Goal: Task Accomplishment & Management: Use online tool/utility

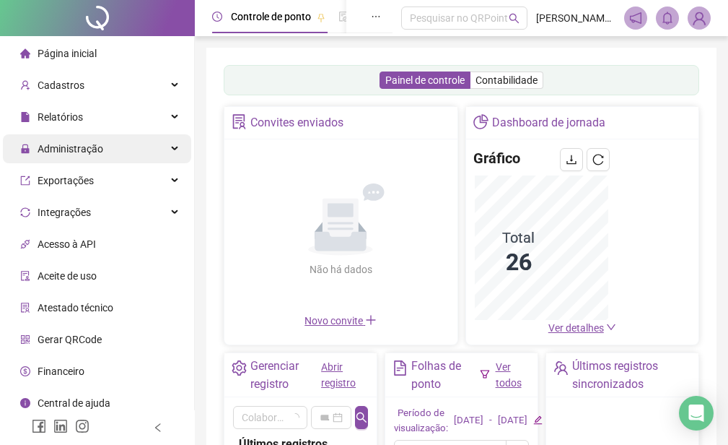
click at [80, 149] on span "Administração" at bounding box center [71, 149] width 66 height 12
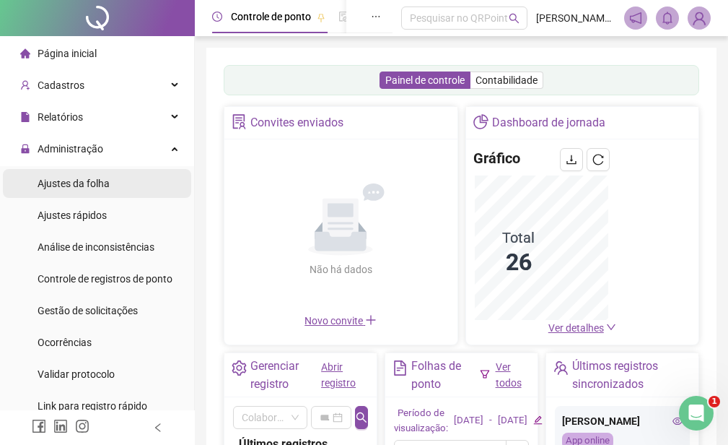
click at [82, 185] on span "Ajustes da folha" at bounding box center [74, 184] width 72 height 12
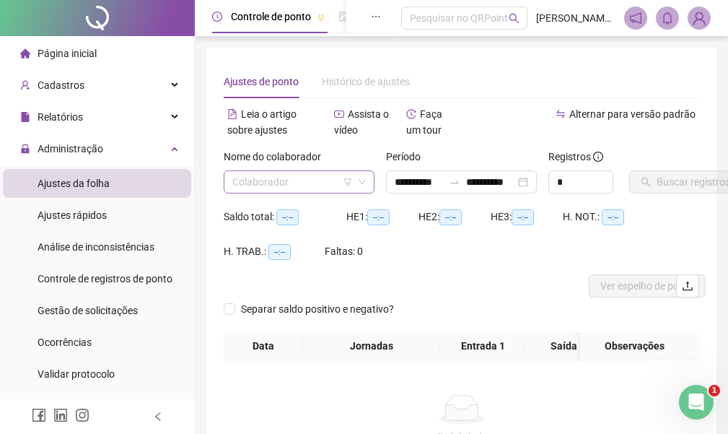
click at [350, 181] on icon "filter" at bounding box center [348, 181] width 8 height 7
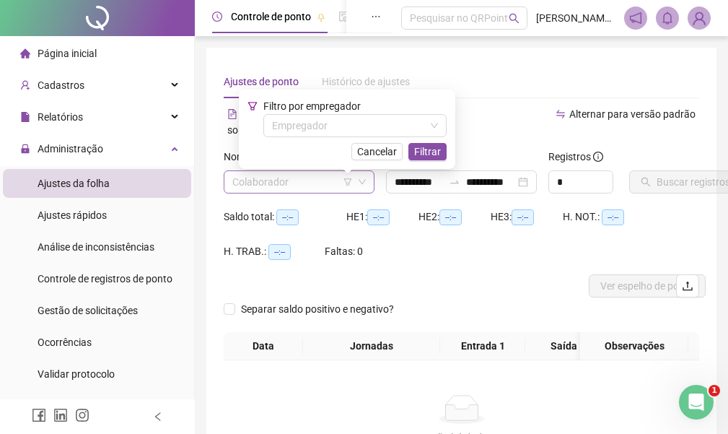
click at [359, 178] on icon "down" at bounding box center [362, 182] width 9 height 9
click at [297, 180] on input "search" at bounding box center [292, 182] width 121 height 22
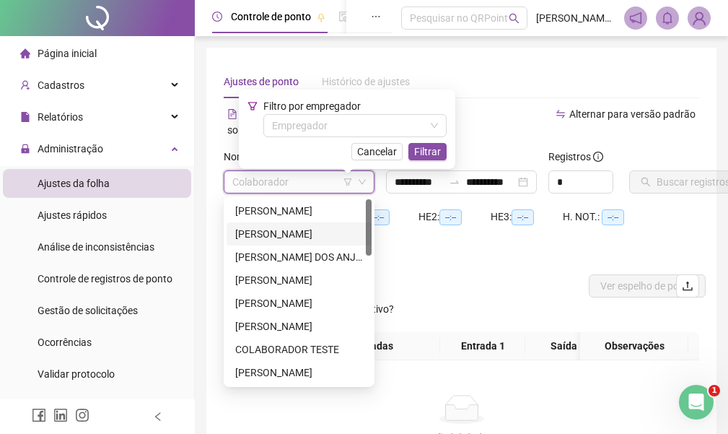
click at [308, 232] on div "[PERSON_NAME]" at bounding box center [299, 234] width 128 height 16
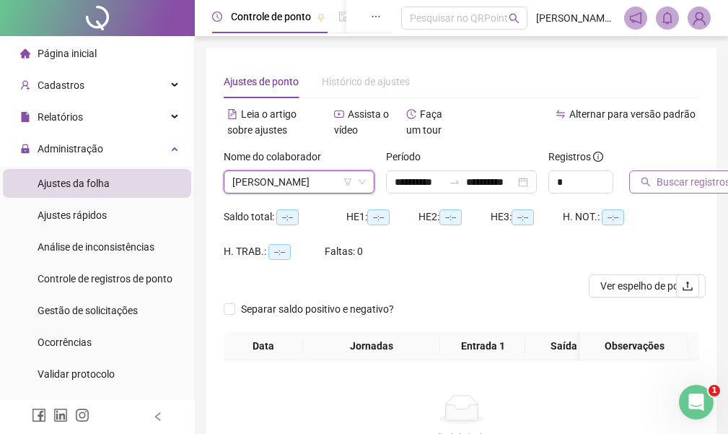
click at [691, 182] on span "Buscar registros" at bounding box center [694, 182] width 74 height 16
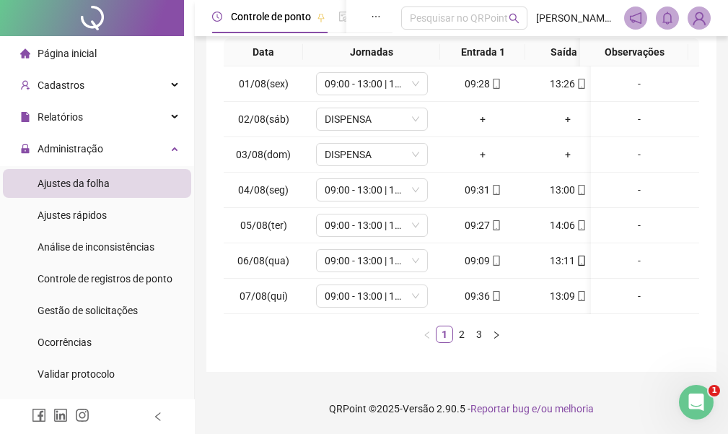
scroll to position [316, 0]
click at [463, 334] on link "2" at bounding box center [462, 334] width 16 height 16
click at [482, 334] on link "3" at bounding box center [479, 334] width 16 height 16
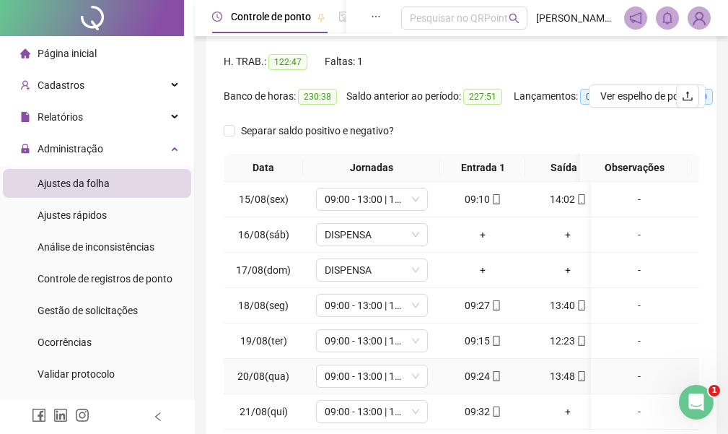
scroll to position [0, 0]
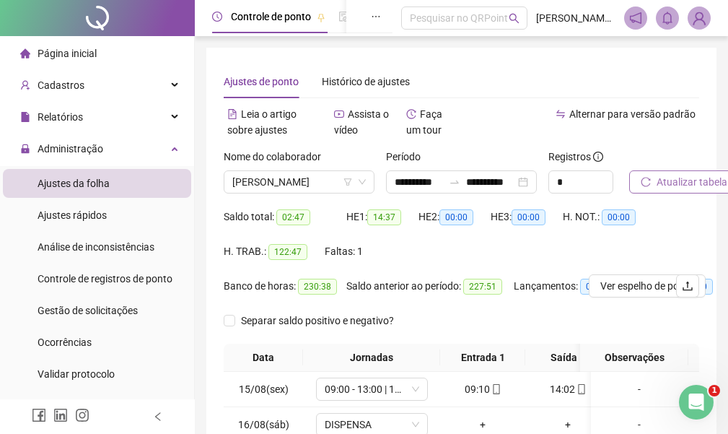
click at [694, 182] on span "Atualizar tabela" at bounding box center [692, 182] width 71 height 16
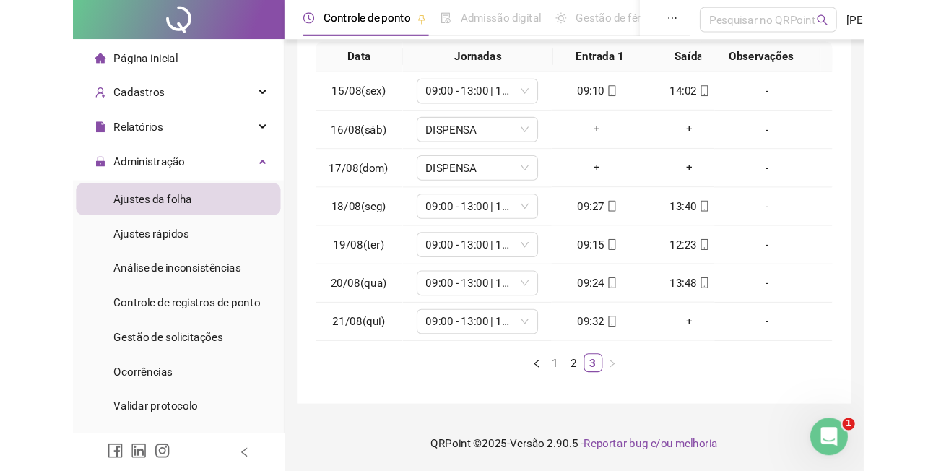
scroll to position [218, 0]
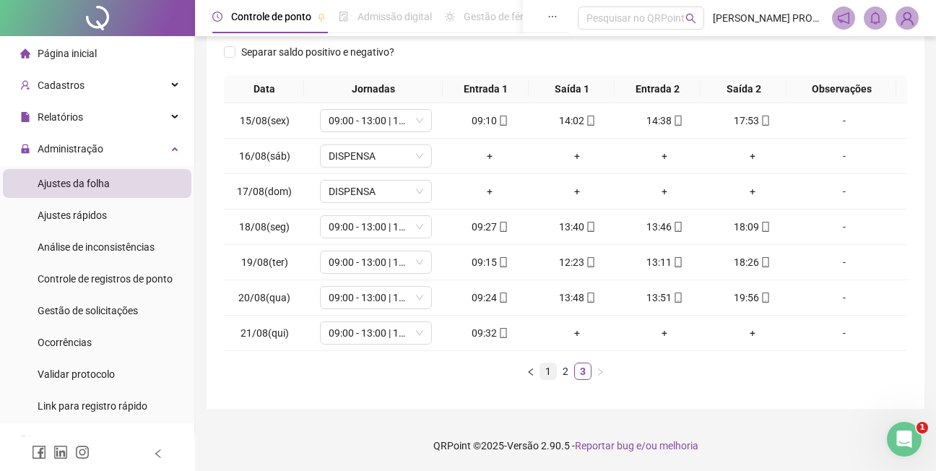
click at [547, 370] on link "1" at bounding box center [548, 371] width 16 height 16
click at [566, 371] on link "2" at bounding box center [565, 371] width 16 height 16
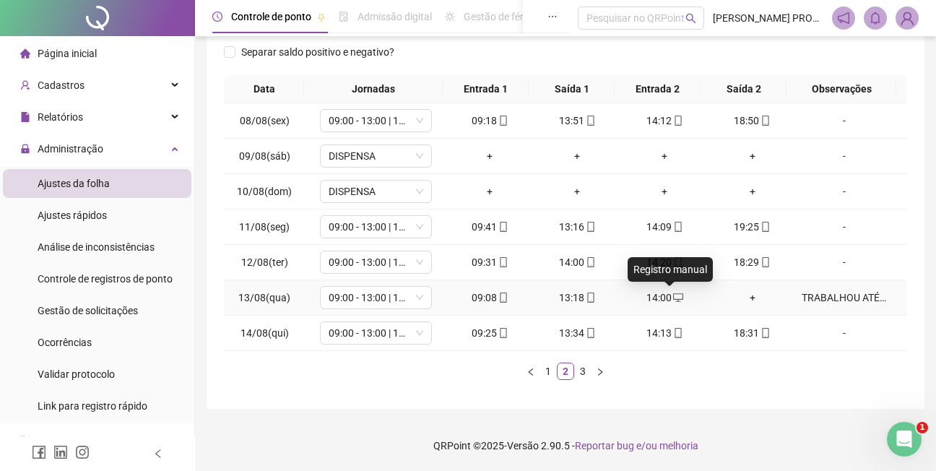
click at [673, 300] on icon "desktop" at bounding box center [678, 297] width 10 height 10
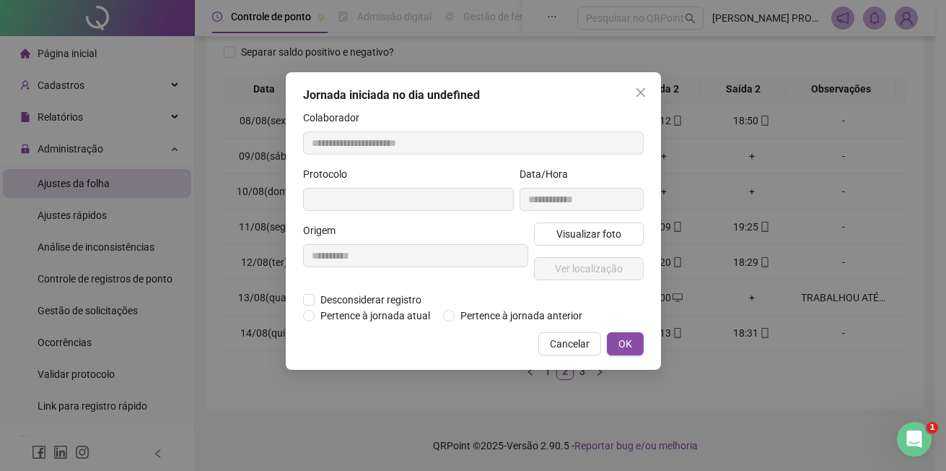
type input "**********"
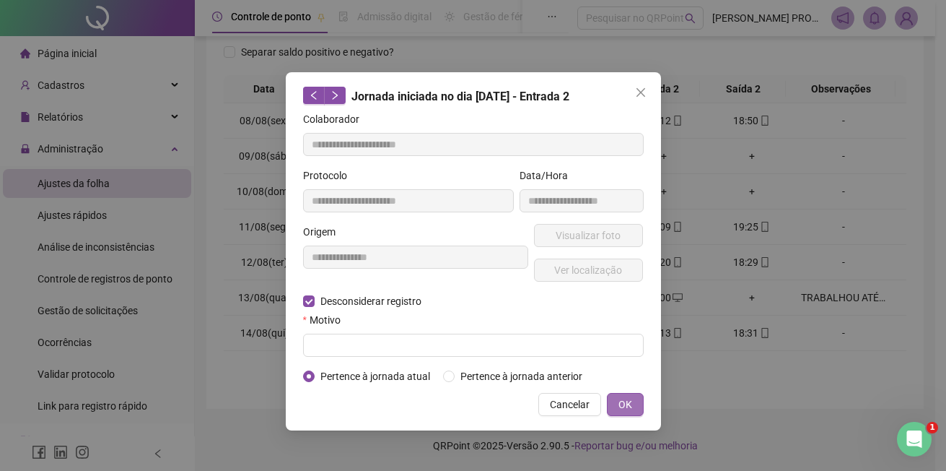
click at [616, 403] on button "OK" at bounding box center [625, 404] width 37 height 23
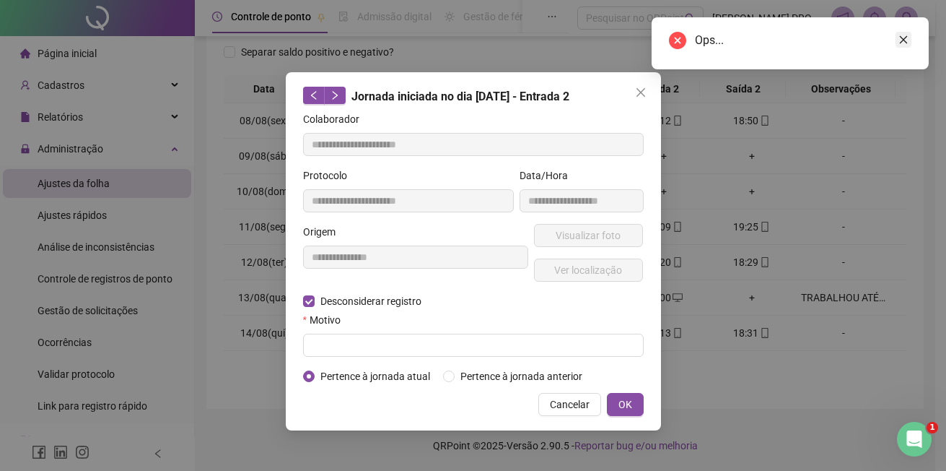
click at [739, 38] on icon "close" at bounding box center [904, 40] width 10 height 10
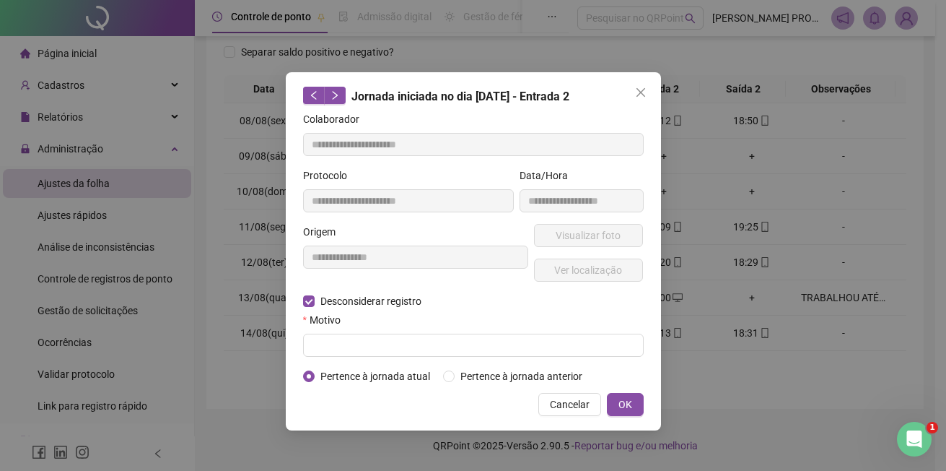
click at [739, 334] on div "**********" at bounding box center [473, 235] width 946 height 471
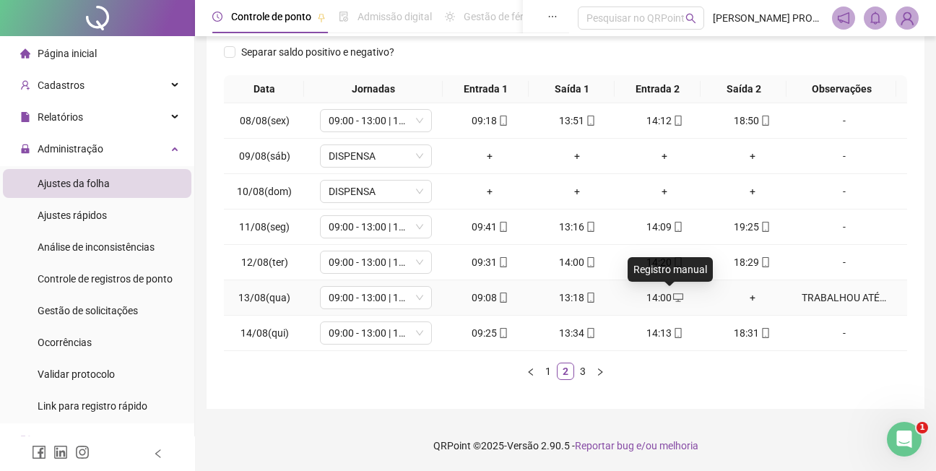
drag, startPoint x: 670, startPoint y: 295, endPoint x: 887, endPoint y: 401, distance: 241.5
click at [739, 403] on div "**********" at bounding box center [565, 119] width 718 height 579
click at [739, 296] on div "TRABALHOU ATÉ AS 13:18" at bounding box center [843, 297] width 85 height 16
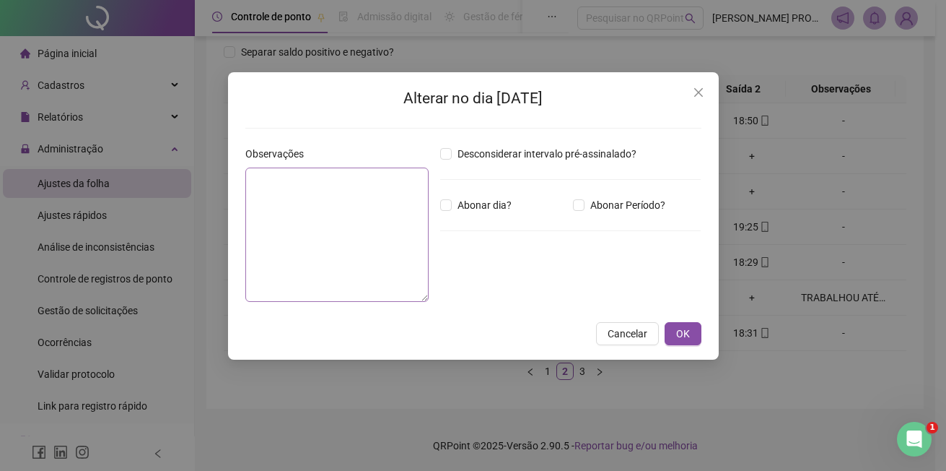
type textarea "**********"
click at [687, 331] on span "OK" at bounding box center [683, 334] width 14 height 16
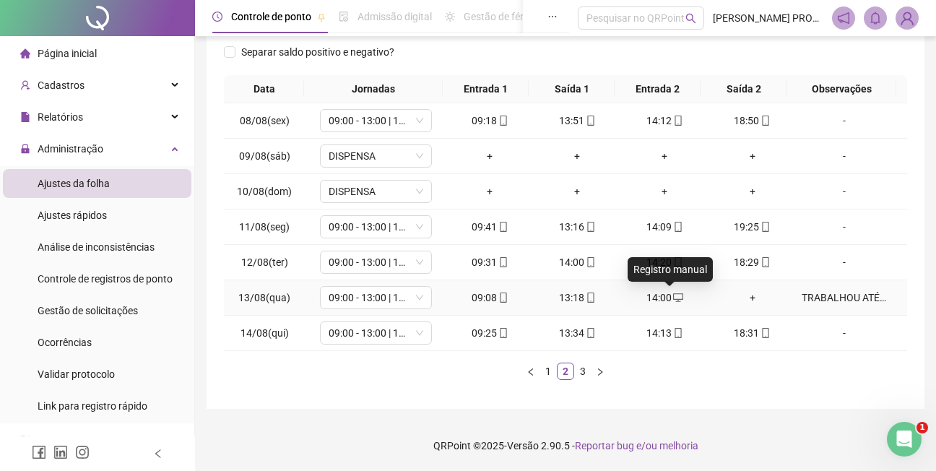
click at [673, 295] on icon "desktop" at bounding box center [678, 297] width 10 height 10
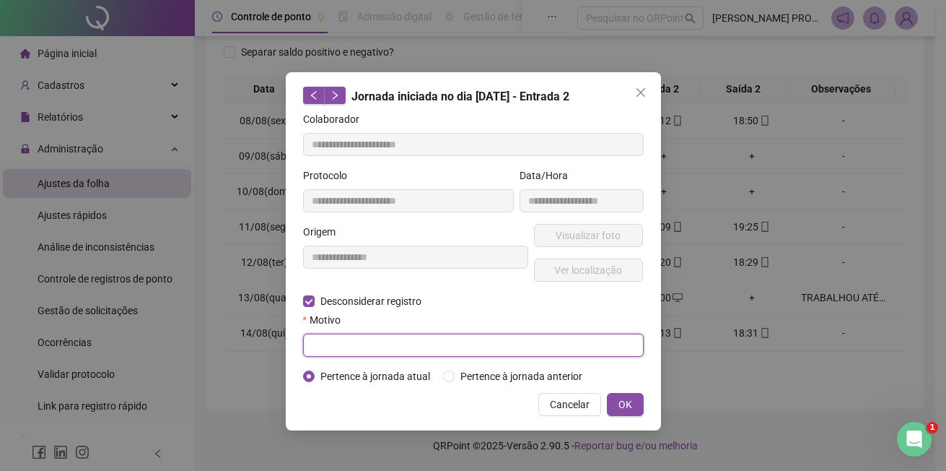
click at [349, 346] on input "text" at bounding box center [473, 345] width 341 height 23
type input "**********"
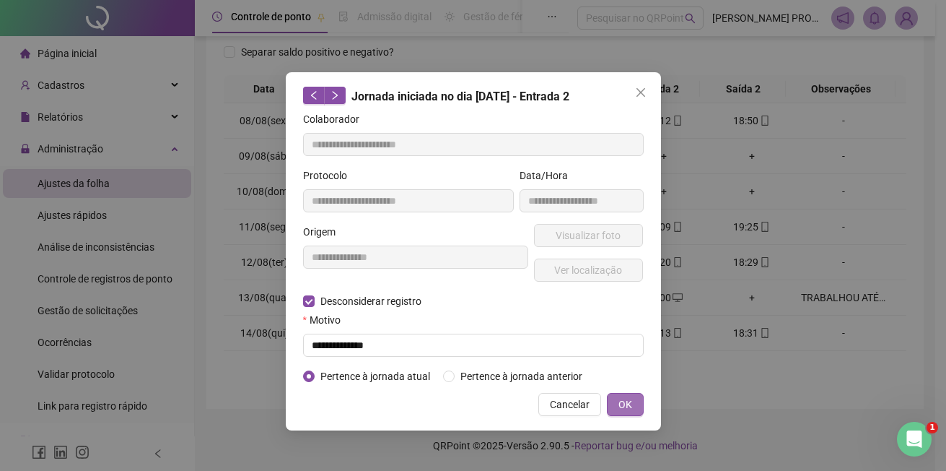
click at [629, 400] on span "OK" at bounding box center [626, 404] width 14 height 16
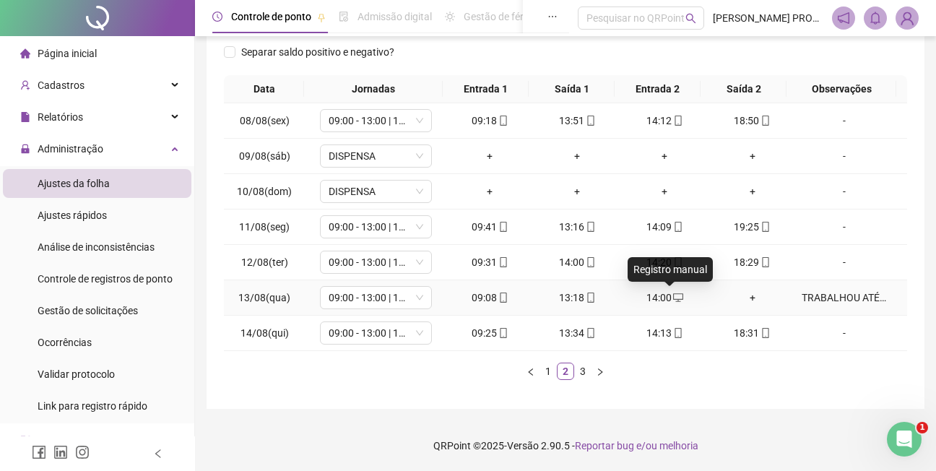
click at [673, 297] on icon "desktop" at bounding box center [678, 297] width 10 height 10
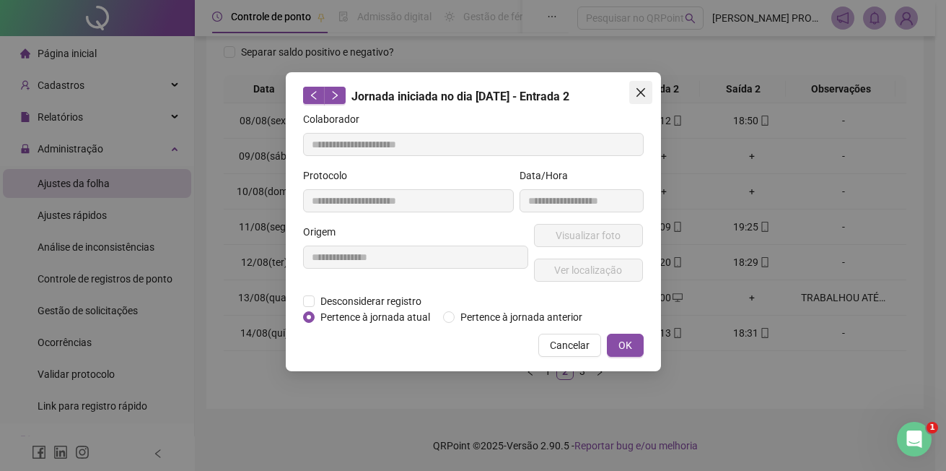
click at [640, 92] on icon "close" at bounding box center [641, 93] width 12 height 12
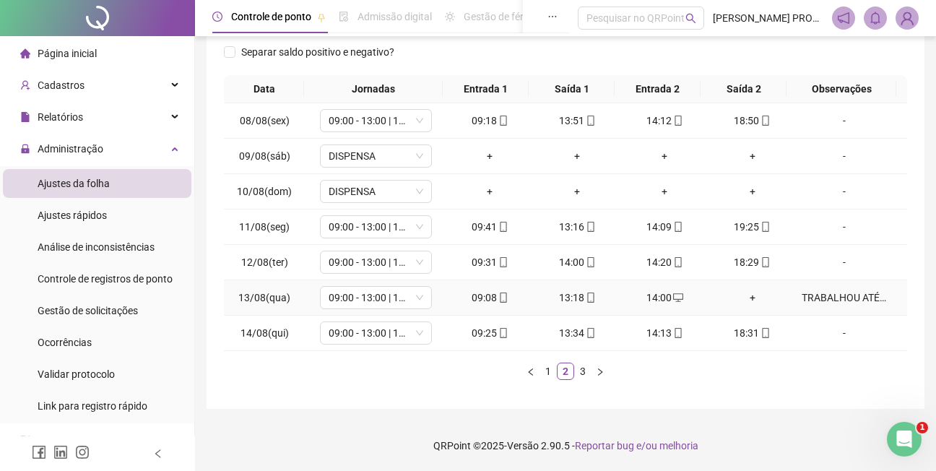
click at [739, 295] on div "TRABALHOU ATÉ AS 13:18" at bounding box center [843, 297] width 85 height 16
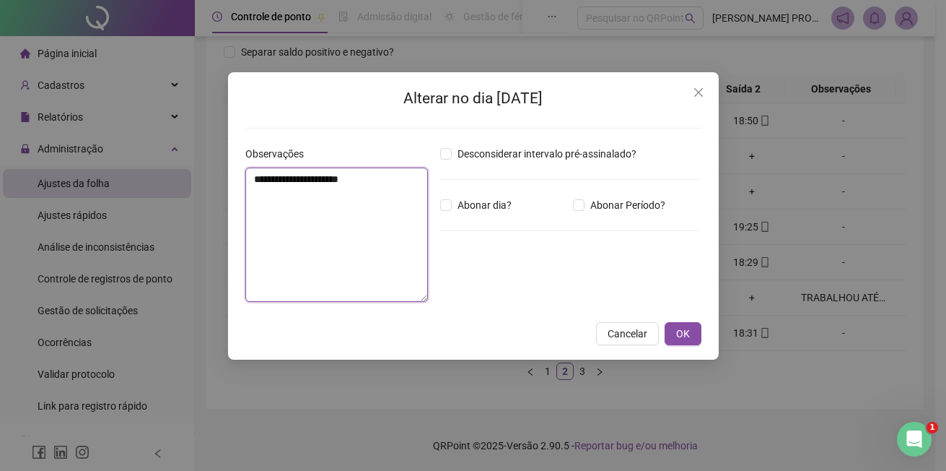
click at [387, 184] on textarea "**********" at bounding box center [336, 234] width 183 height 134
type textarea "**********"
click at [692, 334] on button "OK" at bounding box center [683, 333] width 37 height 23
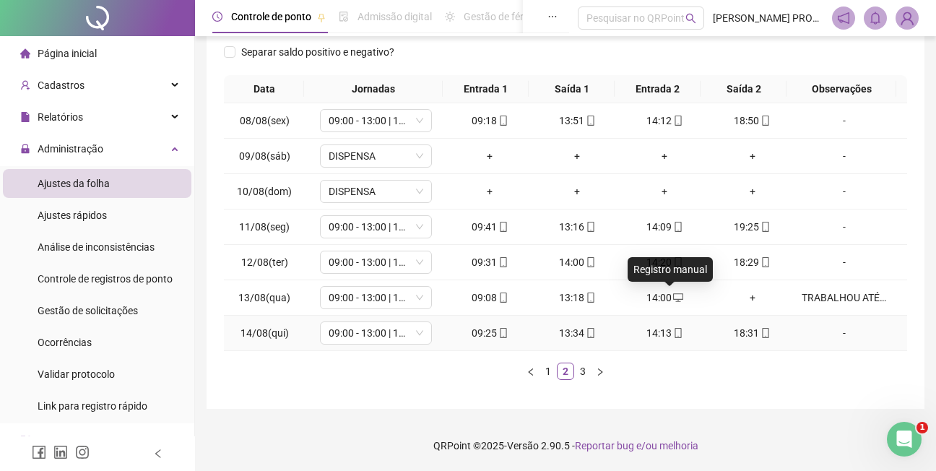
drag, startPoint x: 671, startPoint y: 296, endPoint x: 630, endPoint y: 328, distance: 52.0
click at [630, 328] on div "14:13" at bounding box center [665, 333] width 76 height 16
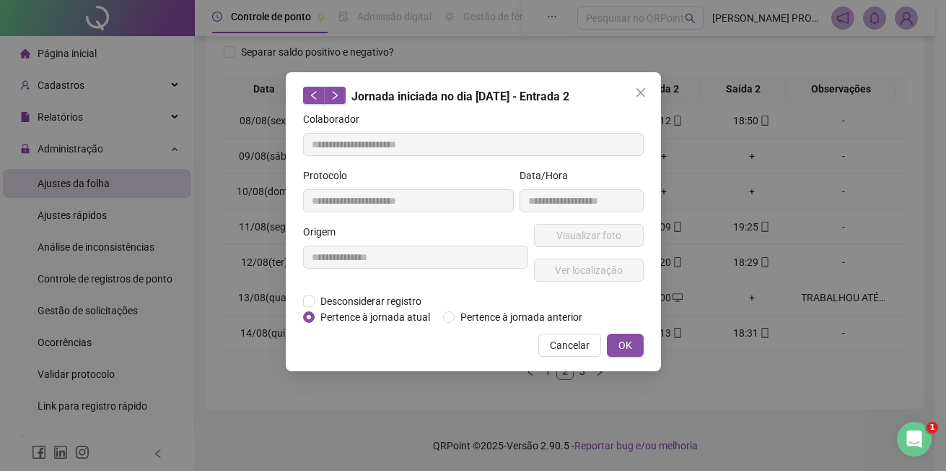
type input "**********"
click at [627, 339] on span "OK" at bounding box center [626, 345] width 14 height 16
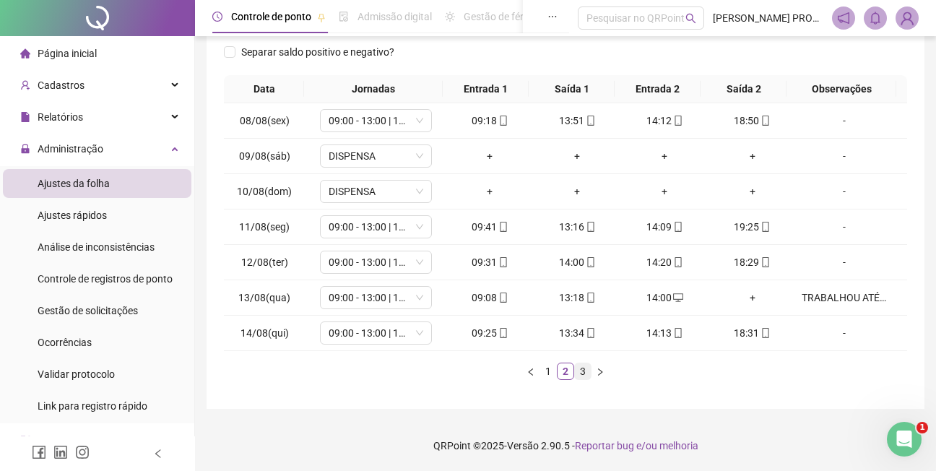
click at [583, 367] on link "3" at bounding box center [583, 371] width 16 height 16
click at [567, 372] on link "2" at bounding box center [565, 371] width 16 height 16
click at [739, 293] on div "TRABALHOU ATÉ AS 13:18 e dp" at bounding box center [843, 297] width 85 height 16
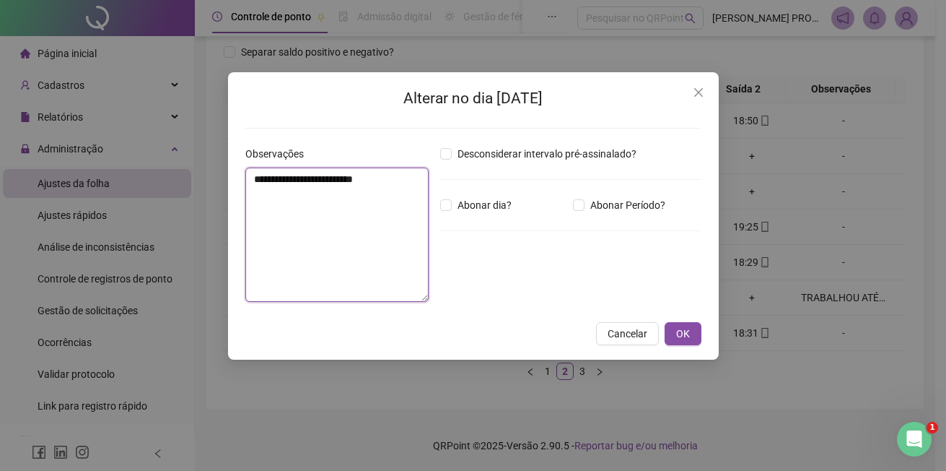
click at [396, 182] on textarea "**********" at bounding box center [336, 234] width 183 height 134
type textarea "**********"
click at [683, 331] on span "OK" at bounding box center [683, 334] width 14 height 16
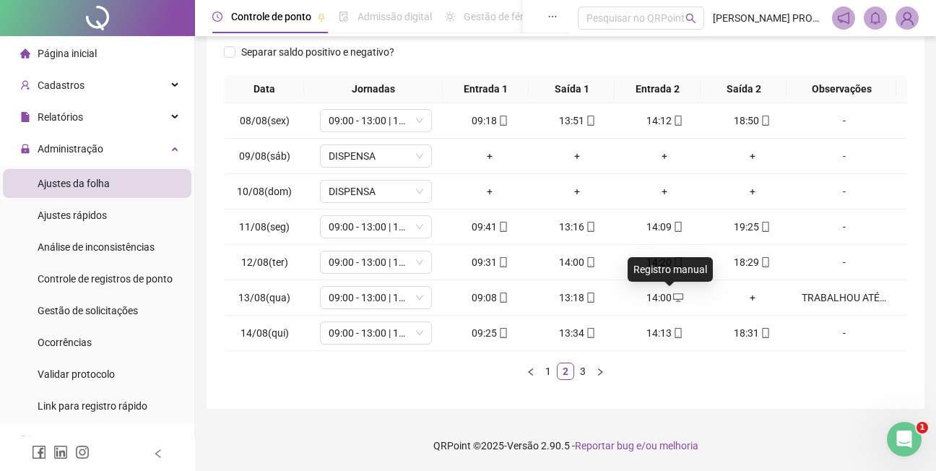
drag, startPoint x: 664, startPoint y: 300, endPoint x: 731, endPoint y: 387, distance: 109.2
click at [731, 387] on div "Data Jornadas Entrada 1 Saída 1 Entrada 2 Saída 2 Observações 08/08(sex) 09:00 …" at bounding box center [565, 233] width 683 height 316
click at [658, 297] on div "14:00" at bounding box center [665, 297] width 76 height 16
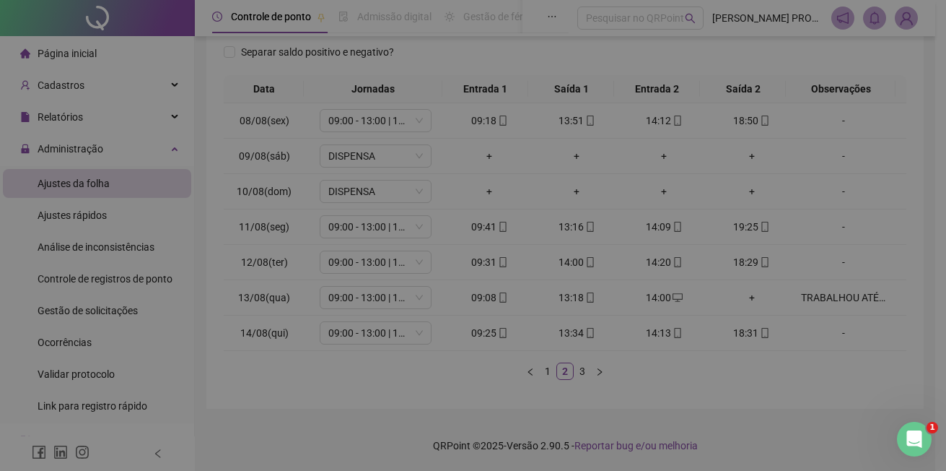
type input "**********"
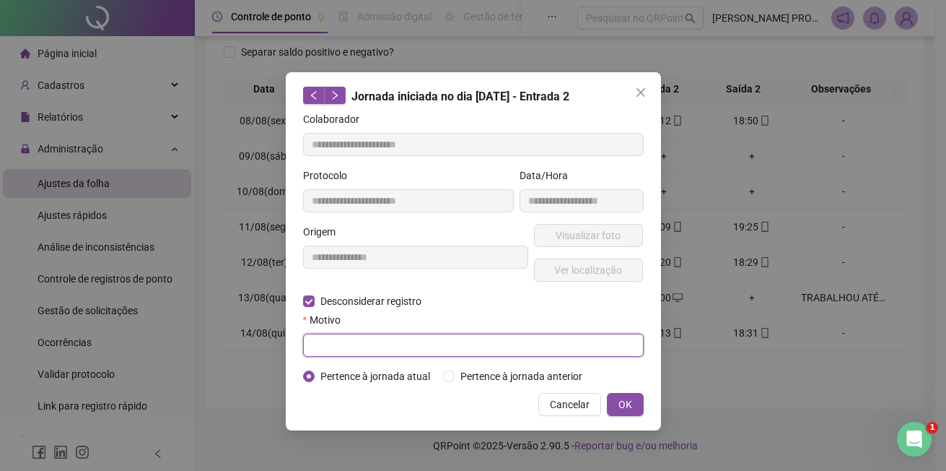
click at [383, 347] on input "text" at bounding box center [473, 345] width 341 height 23
type input "**********"
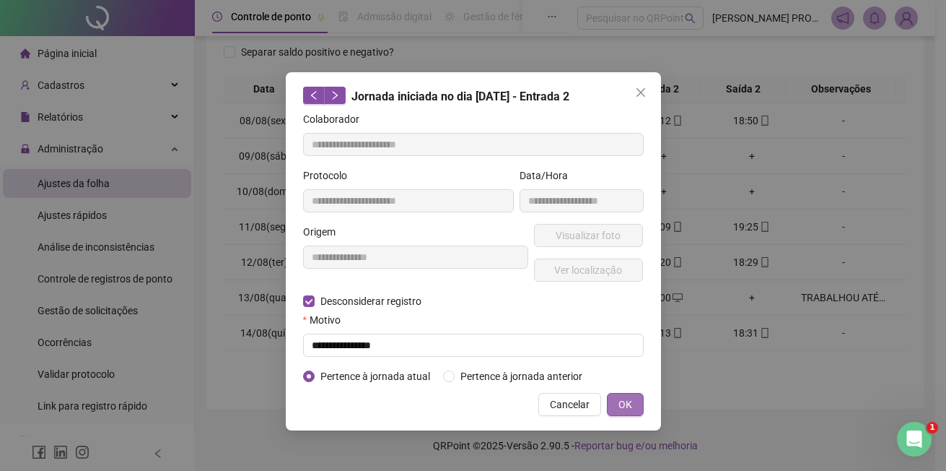
click at [624, 402] on span "OK" at bounding box center [626, 404] width 14 height 16
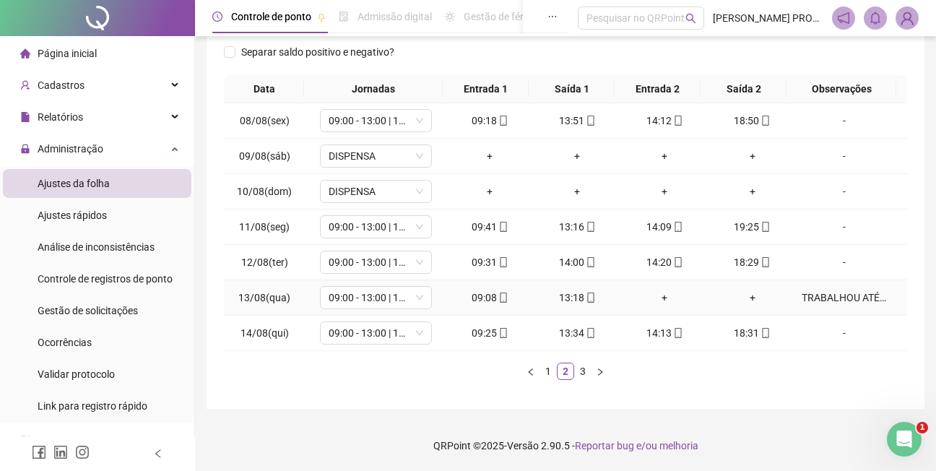
click at [739, 298] on div "TRABALHOU ATÉ AS 13:18 e 14:00 horas" at bounding box center [843, 297] width 85 height 16
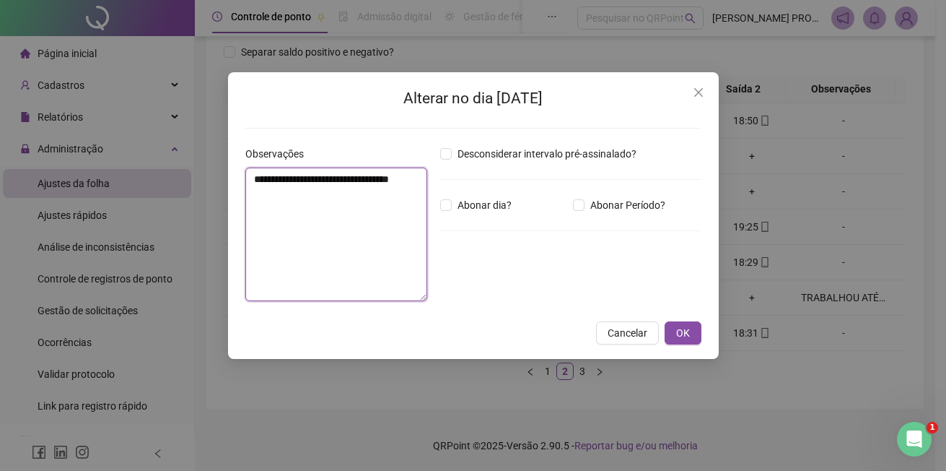
click at [308, 193] on textarea "**********" at bounding box center [336, 234] width 183 height 134
click at [382, 178] on textarea "**********" at bounding box center [336, 234] width 183 height 134
click at [289, 199] on textarea "**********" at bounding box center [336, 234] width 183 height 134
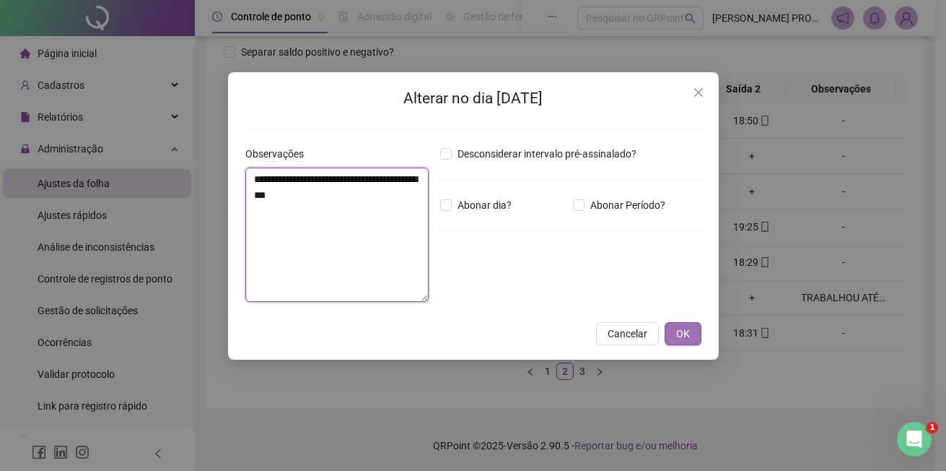
type textarea "**********"
click at [681, 333] on span "OK" at bounding box center [683, 334] width 14 height 16
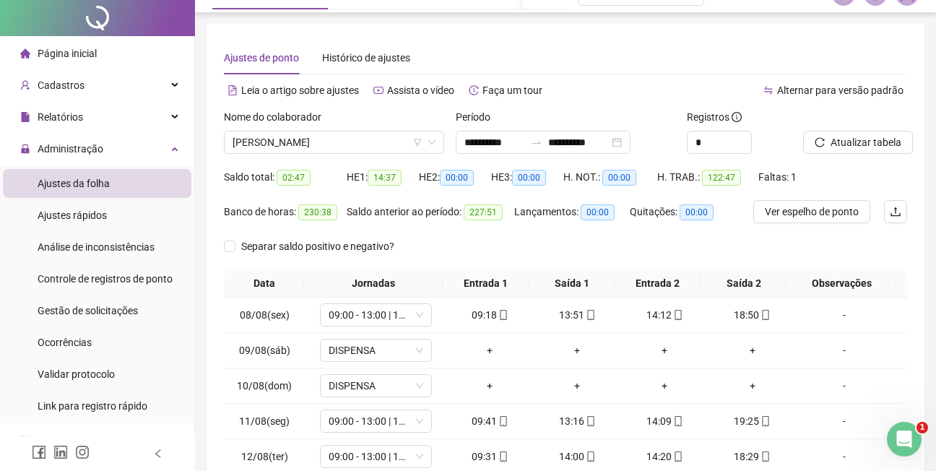
scroll to position [0, 0]
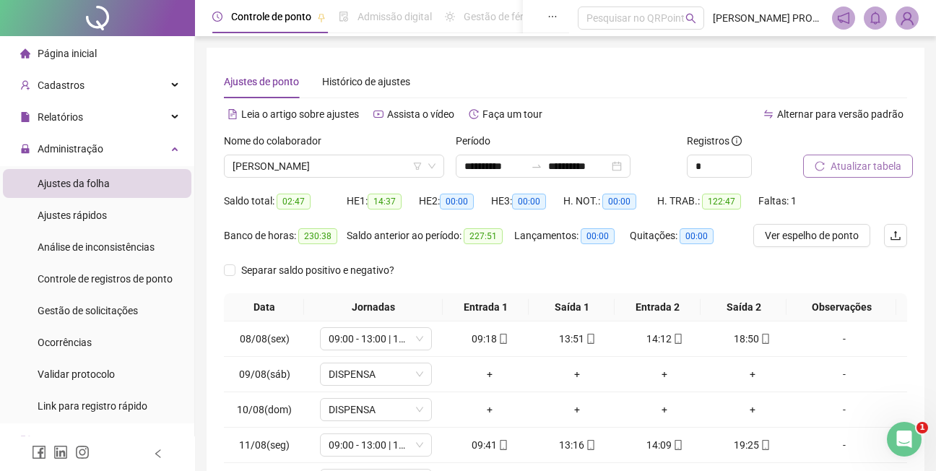
click at [739, 165] on span "Atualizar tabela" at bounding box center [865, 166] width 71 height 16
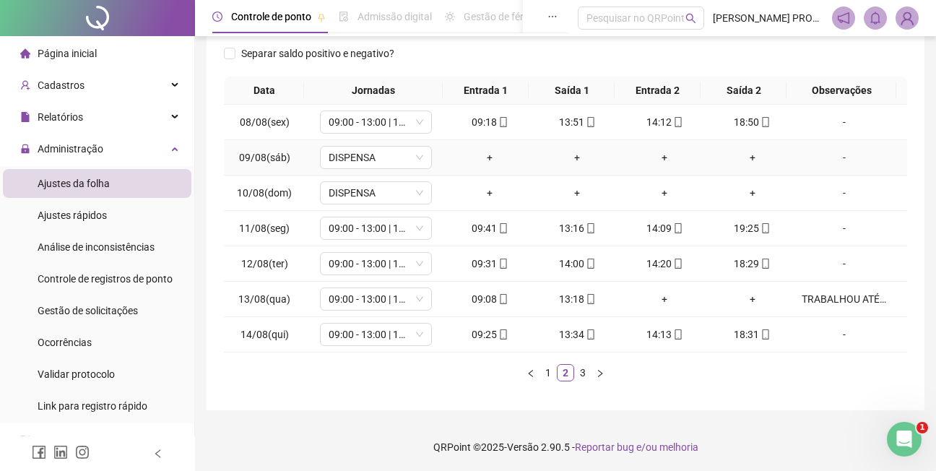
scroll to position [218, 0]
click at [580, 371] on link "3" at bounding box center [583, 371] width 16 height 16
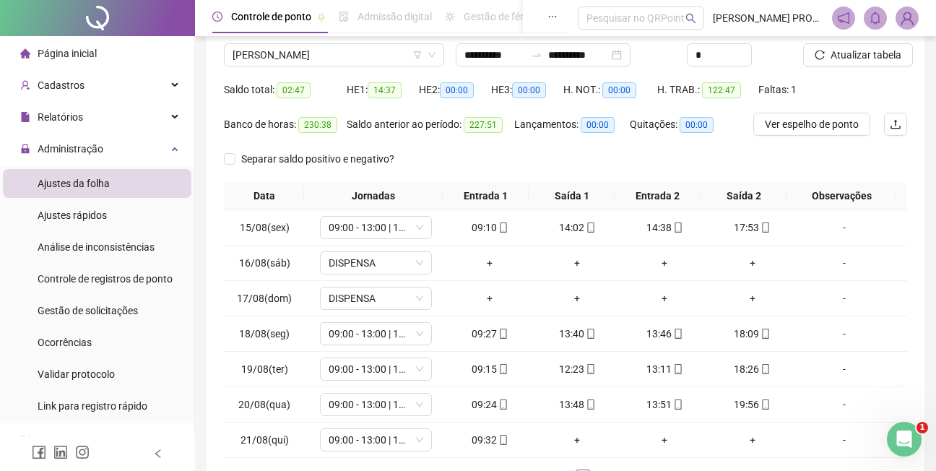
scroll to position [107, 0]
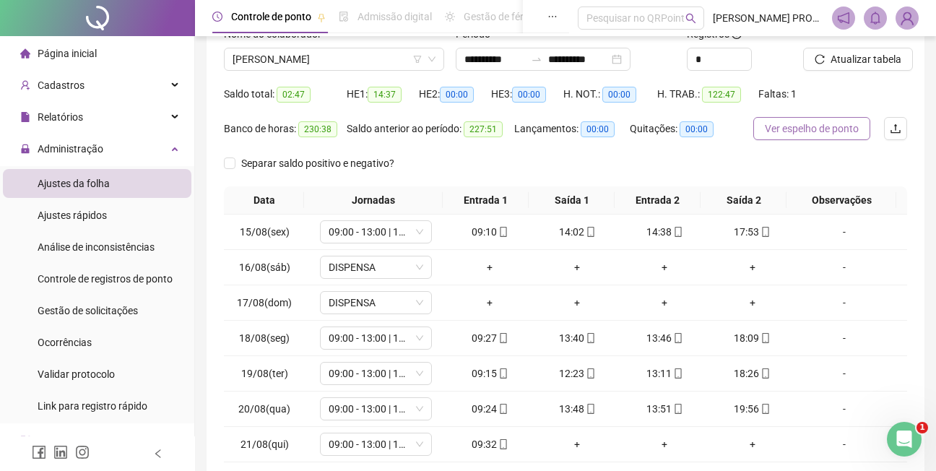
click at [739, 125] on span "Ver espelho de ponto" at bounding box center [812, 129] width 94 height 16
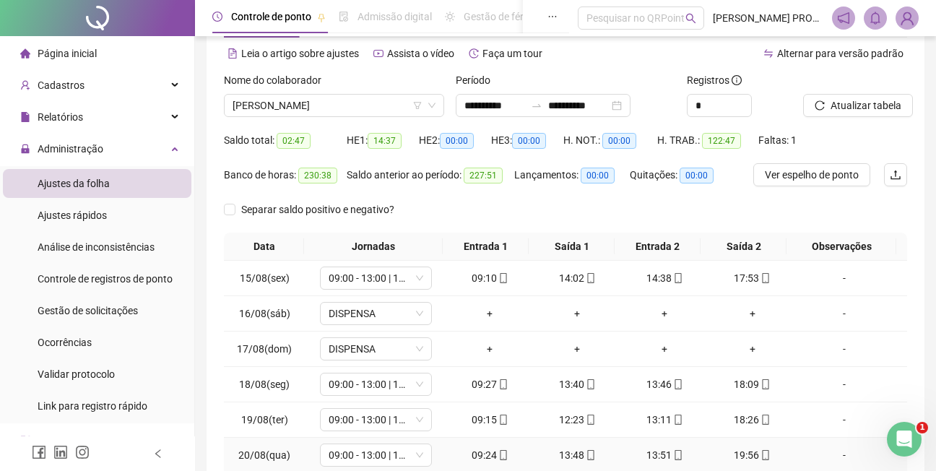
scroll to position [0, 0]
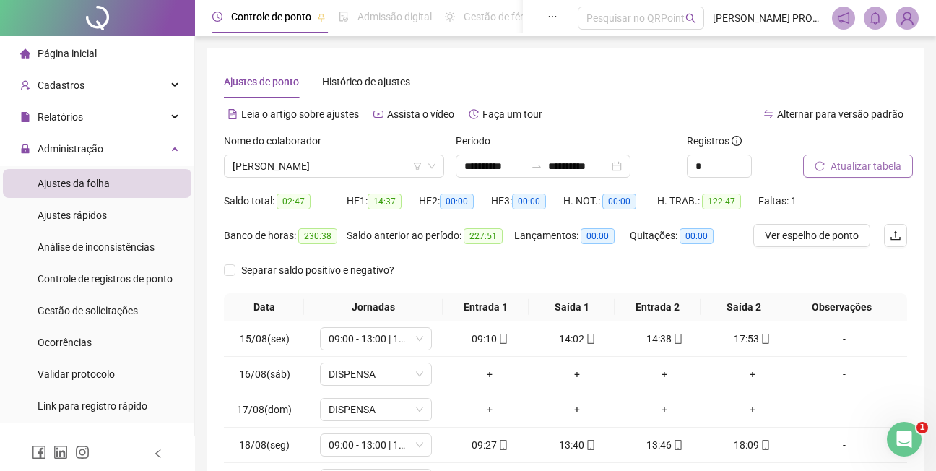
click at [739, 164] on span "Atualizar tabela" at bounding box center [865, 166] width 71 height 16
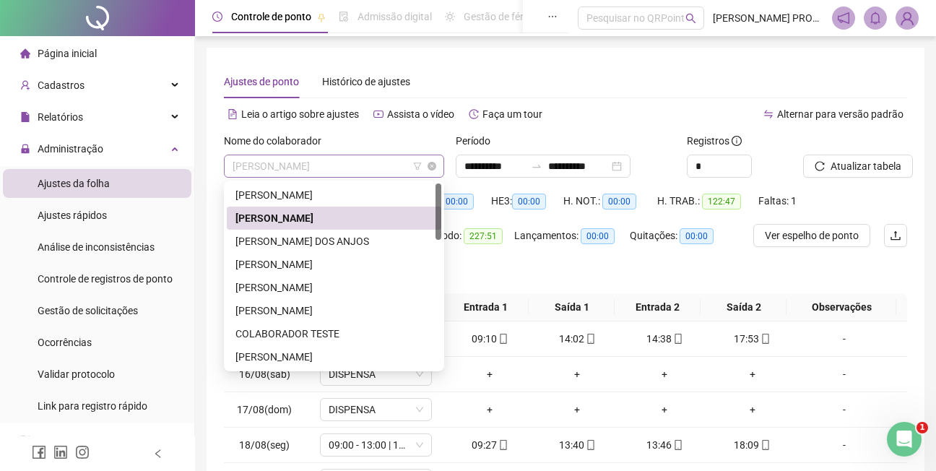
click at [357, 165] on span "[PERSON_NAME]" at bounding box center [333, 166] width 203 height 22
click at [329, 241] on div "[PERSON_NAME] DOS ANJOS" at bounding box center [333, 241] width 197 height 16
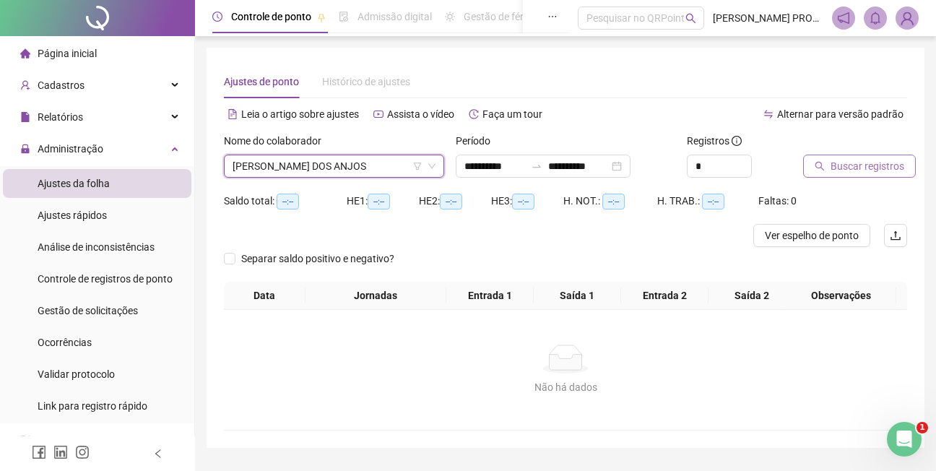
click at [739, 167] on span "Buscar registros" at bounding box center [867, 166] width 74 height 16
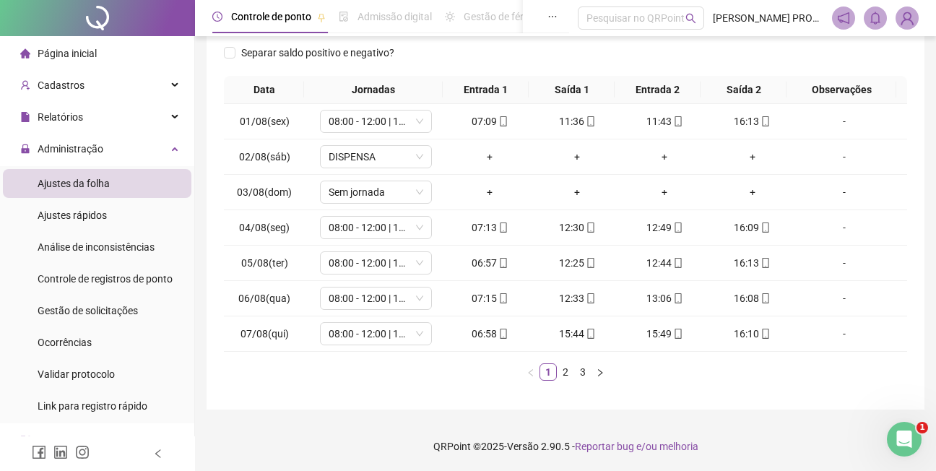
scroll to position [218, 0]
click at [567, 373] on link "2" at bounding box center [565, 371] width 16 height 16
click at [582, 371] on link "3" at bounding box center [583, 371] width 16 height 16
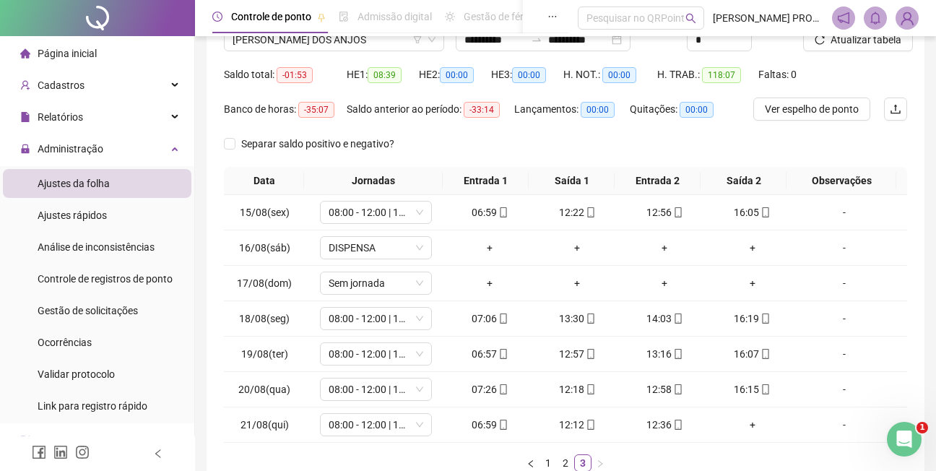
scroll to position [81, 0]
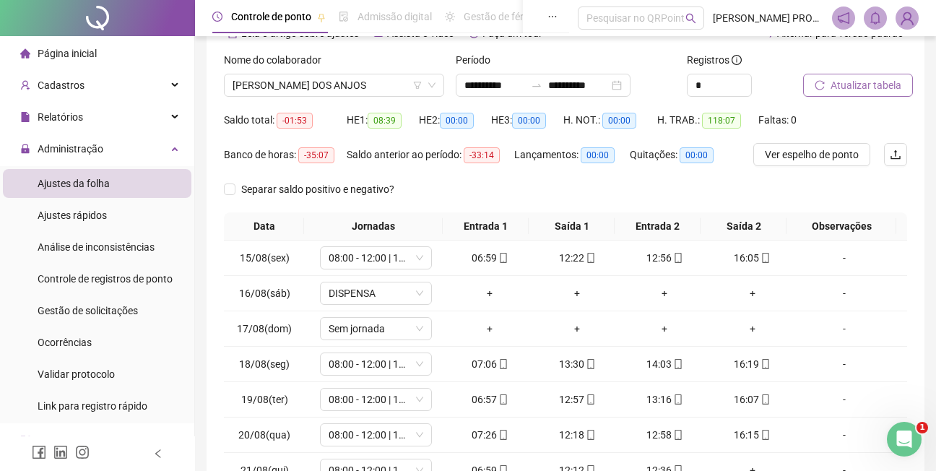
click at [739, 79] on span "Atualizar tabela" at bounding box center [865, 85] width 71 height 16
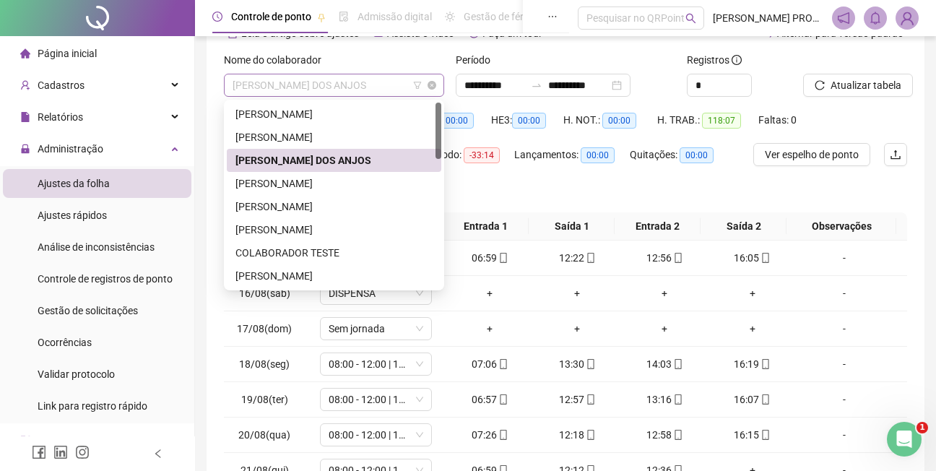
click at [406, 87] on span "[PERSON_NAME] DOS ANJOS" at bounding box center [333, 85] width 203 height 22
click at [347, 183] on div "[PERSON_NAME]" at bounding box center [333, 183] width 197 height 16
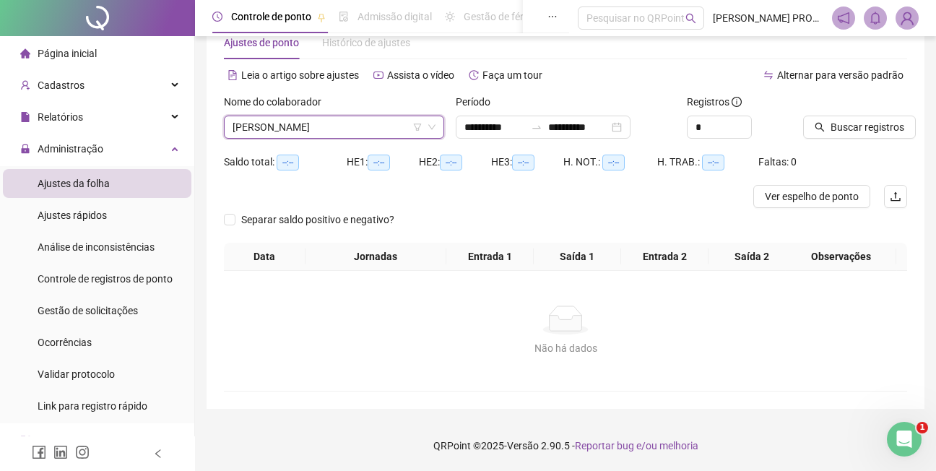
scroll to position [39, 0]
click at [739, 127] on span "Buscar registros" at bounding box center [867, 127] width 74 height 16
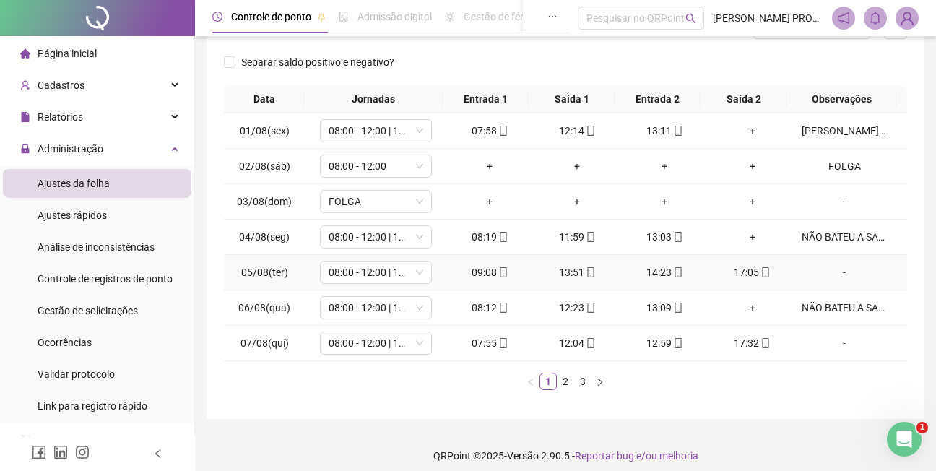
scroll to position [218, 0]
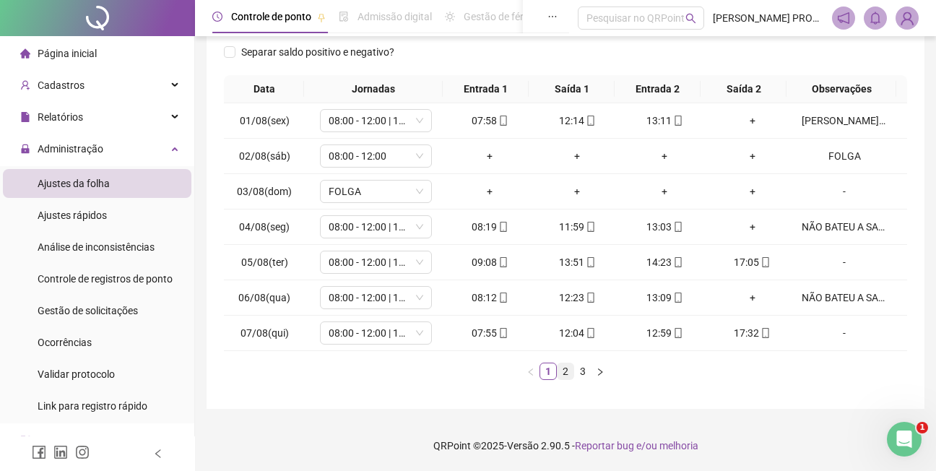
click at [563, 371] on link "2" at bounding box center [565, 371] width 16 height 16
click at [581, 367] on link "3" at bounding box center [583, 371] width 16 height 16
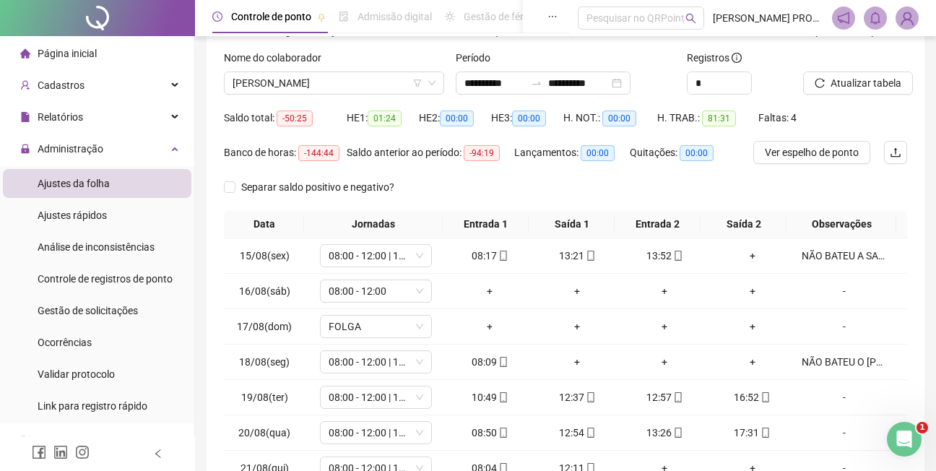
scroll to position [0, 0]
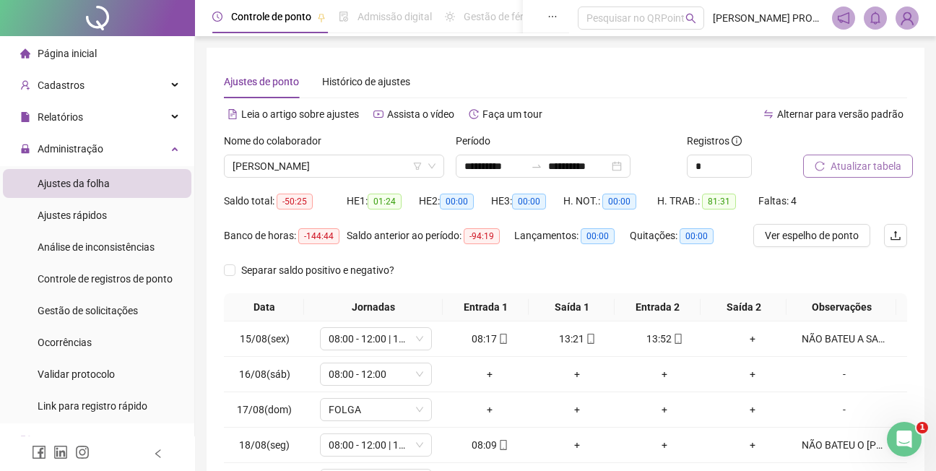
click at [739, 161] on span "Atualizar tabela" at bounding box center [865, 166] width 71 height 16
click at [408, 165] on span "[PERSON_NAME]" at bounding box center [333, 166] width 203 height 22
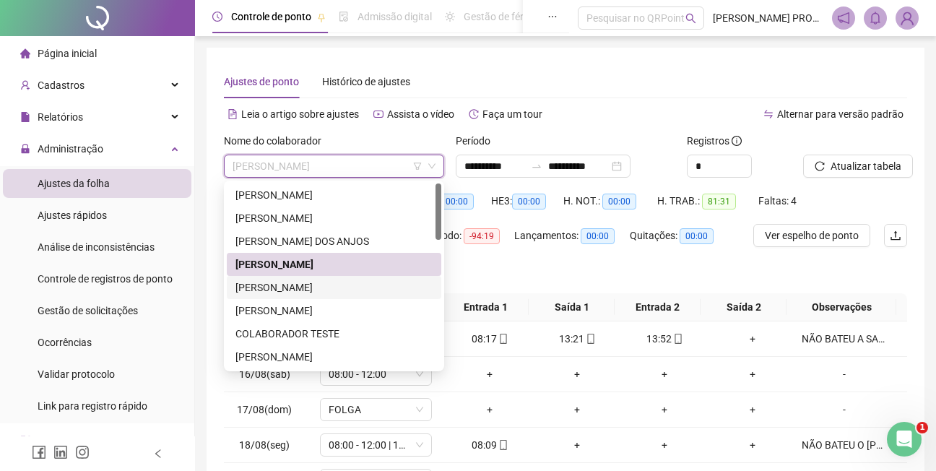
click at [318, 289] on div "[PERSON_NAME]" at bounding box center [333, 287] width 197 height 16
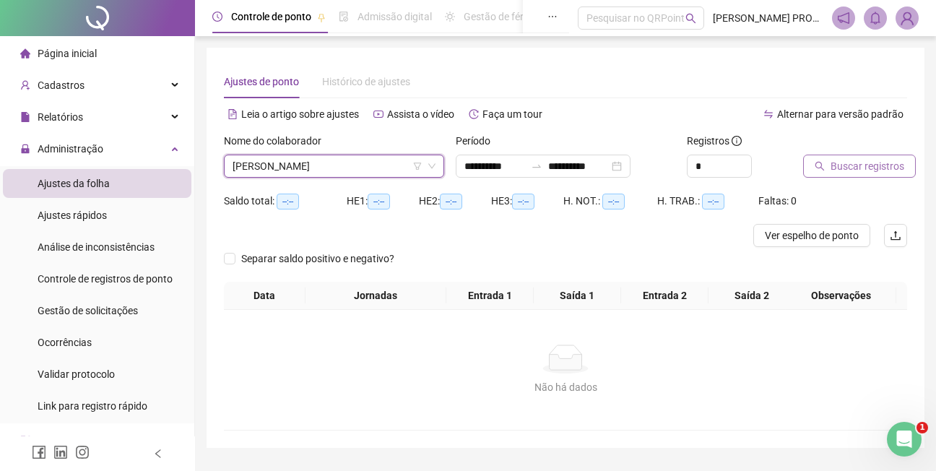
click at [739, 162] on span "Buscar registros" at bounding box center [867, 166] width 74 height 16
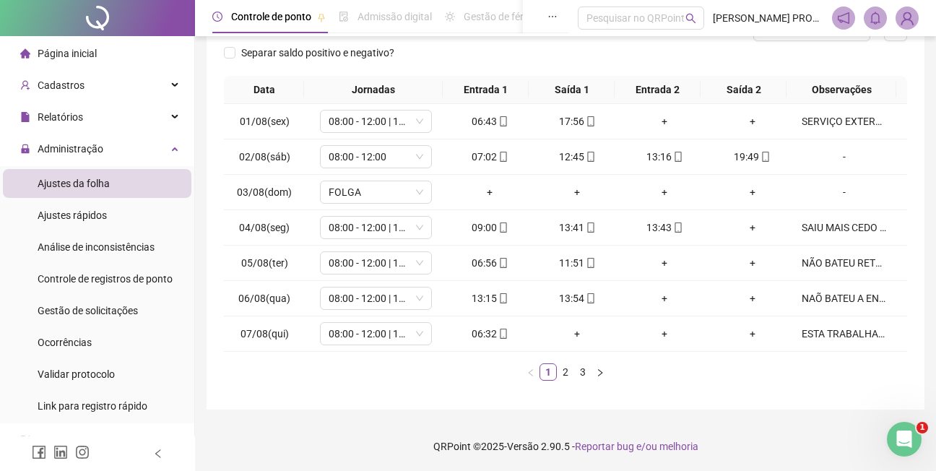
scroll to position [206, 0]
click at [565, 373] on link "2" at bounding box center [565, 371] width 16 height 16
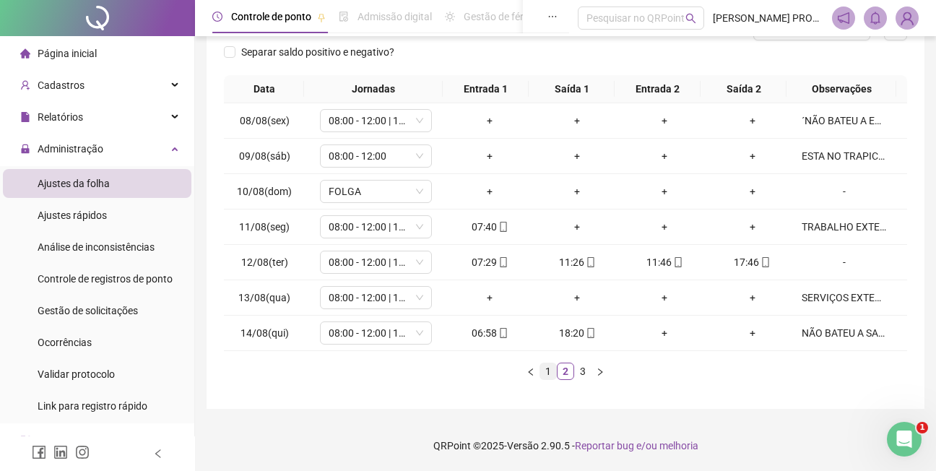
drag, startPoint x: 547, startPoint y: 368, endPoint x: 637, endPoint y: 352, distance: 92.5
click at [547, 368] on link "1" at bounding box center [548, 371] width 16 height 16
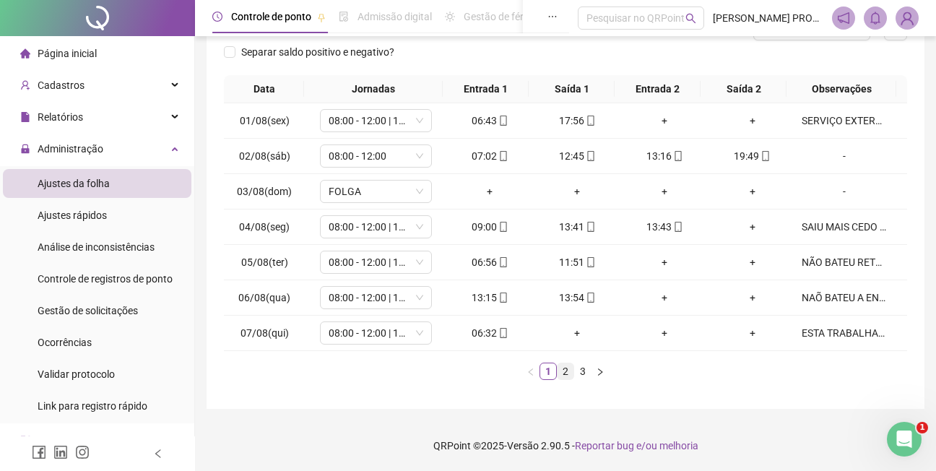
click at [562, 367] on link "2" at bounding box center [565, 371] width 16 height 16
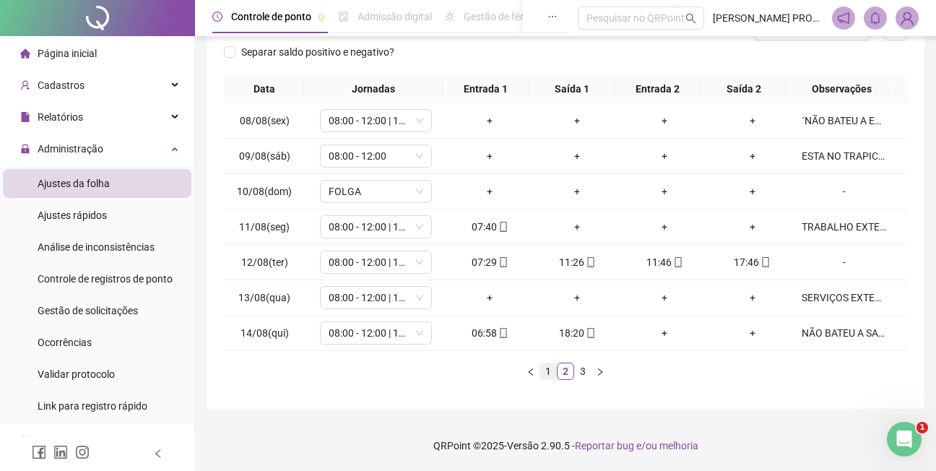
click at [544, 372] on link "1" at bounding box center [548, 371] width 16 height 16
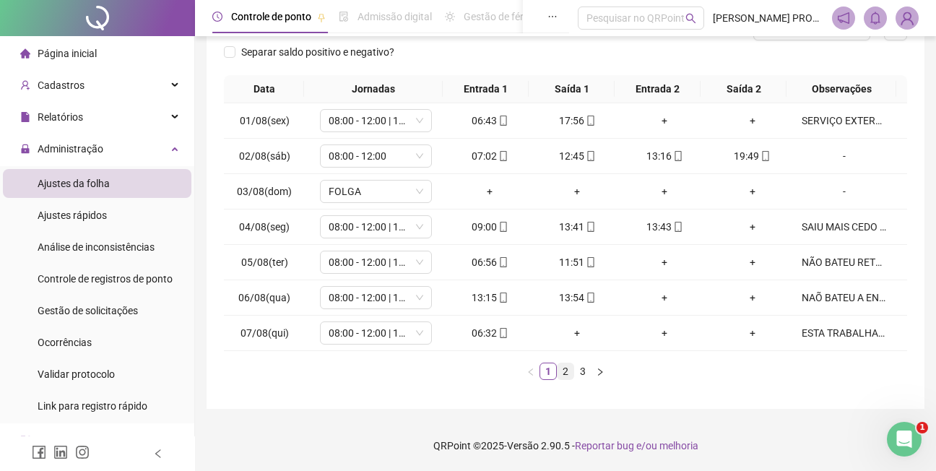
click at [562, 373] on link "2" at bounding box center [565, 371] width 16 height 16
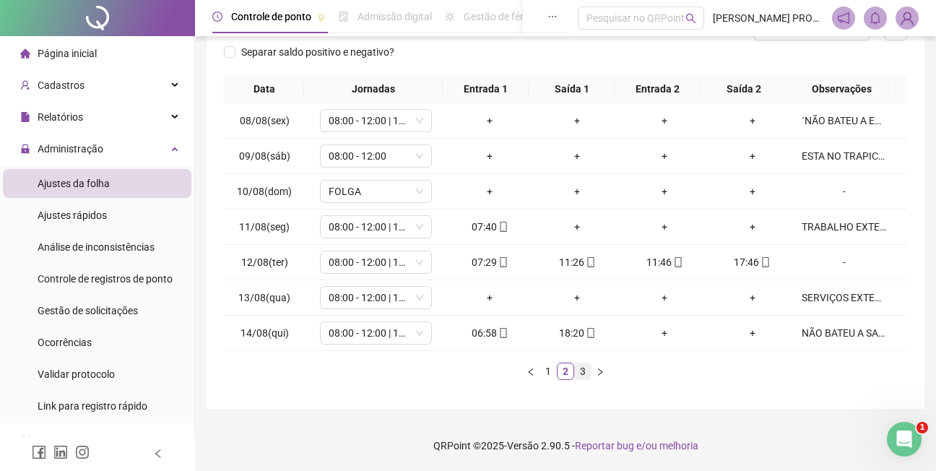
click at [584, 370] on link "3" at bounding box center [583, 371] width 16 height 16
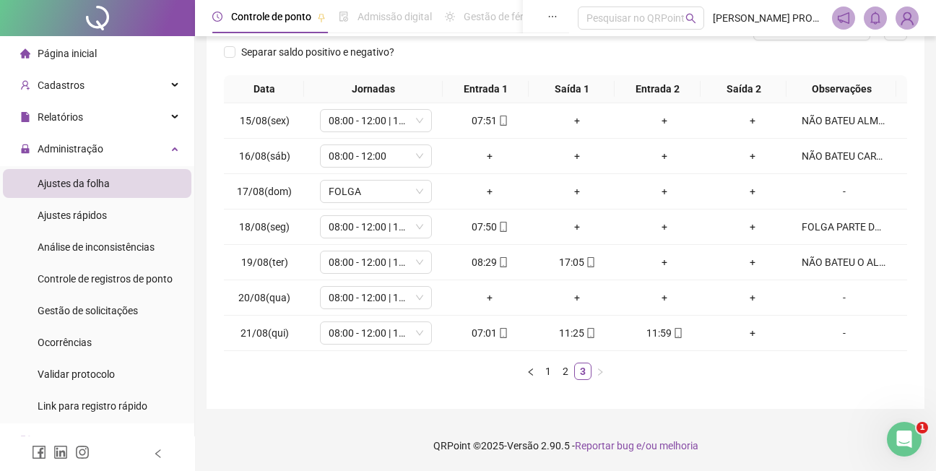
scroll to position [0, 0]
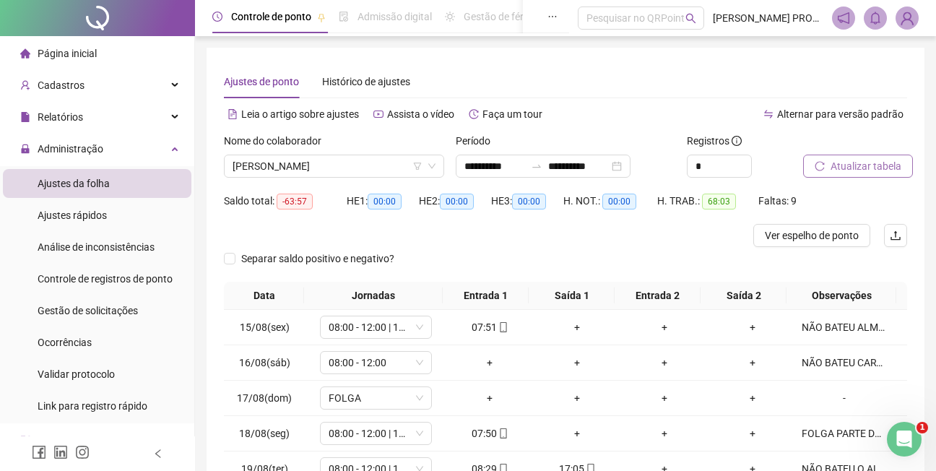
click at [739, 166] on span "Atualizar tabela" at bounding box center [865, 166] width 71 height 16
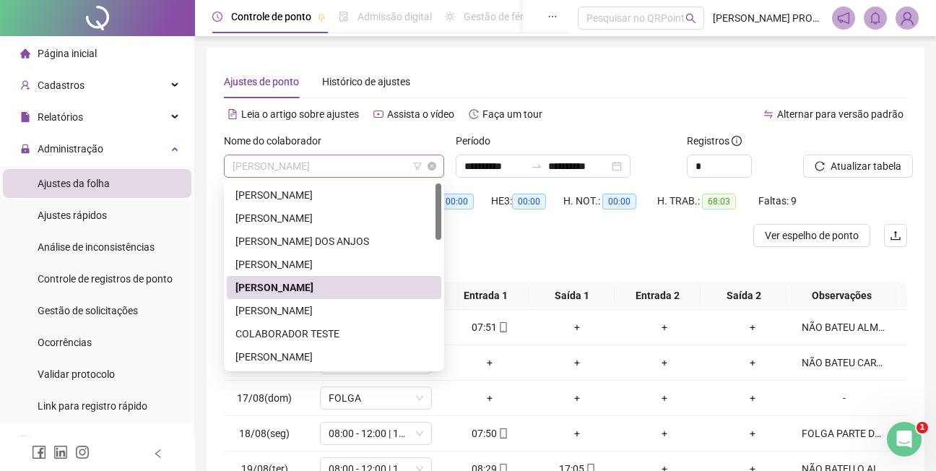
click at [373, 164] on span "[PERSON_NAME]" at bounding box center [333, 166] width 203 height 22
click at [360, 313] on div "[PERSON_NAME]" at bounding box center [333, 310] width 197 height 16
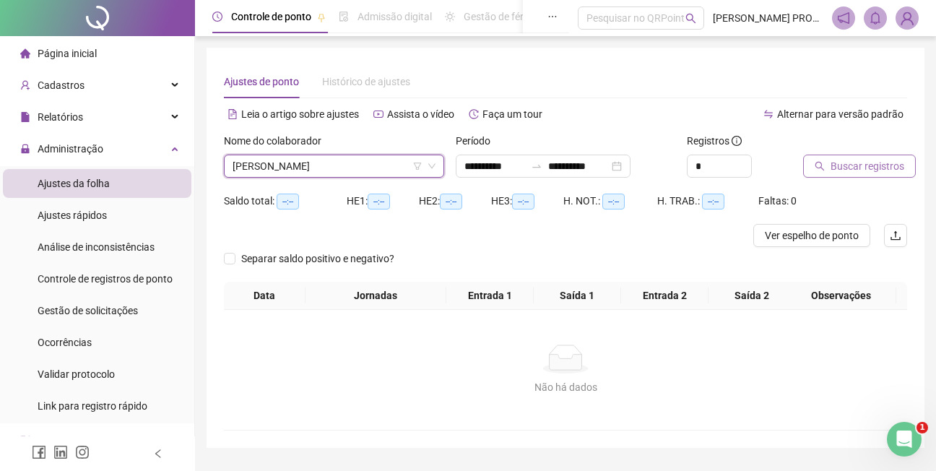
click at [739, 162] on span "Buscar registros" at bounding box center [867, 166] width 74 height 16
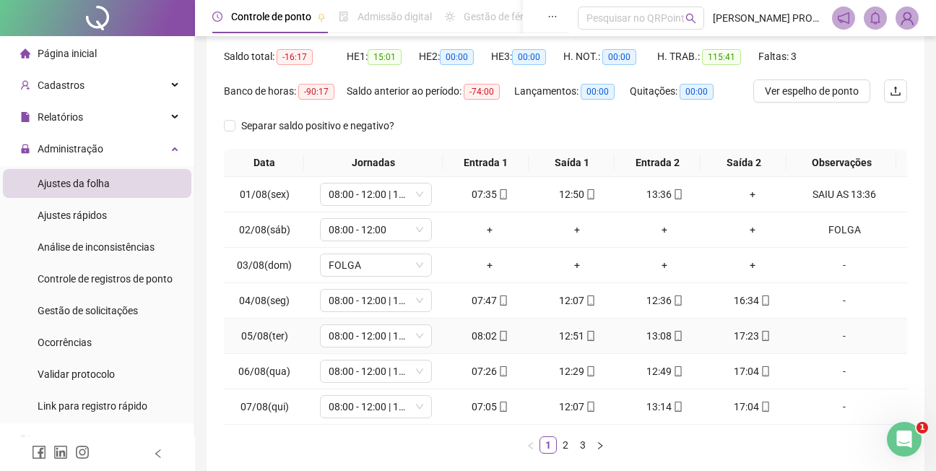
scroll to position [217, 0]
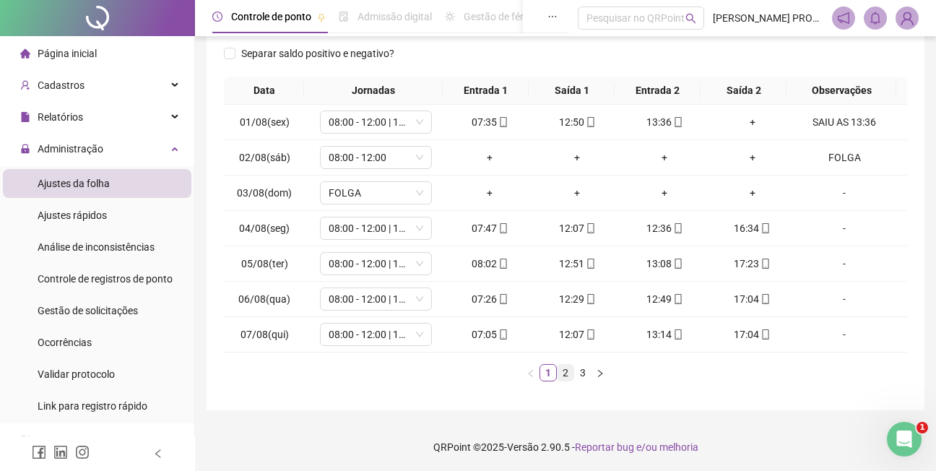
click at [565, 373] on link "2" at bounding box center [565, 373] width 16 height 16
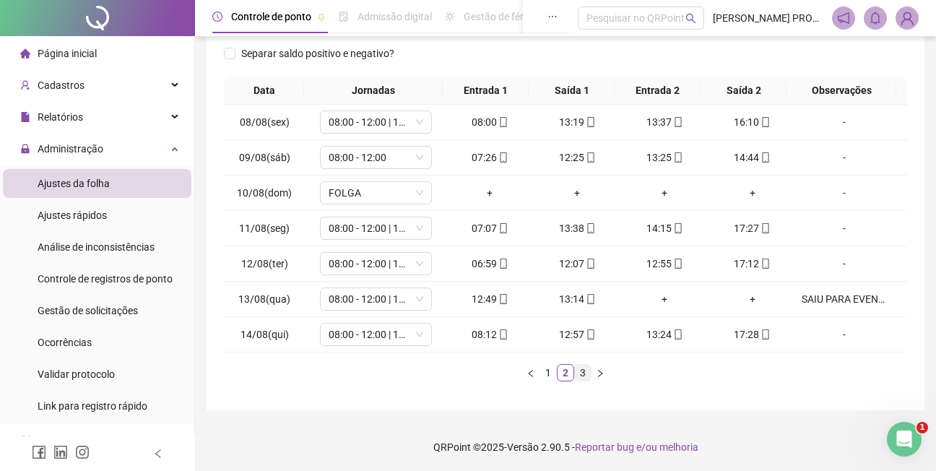
click at [582, 371] on link "3" at bounding box center [583, 373] width 16 height 16
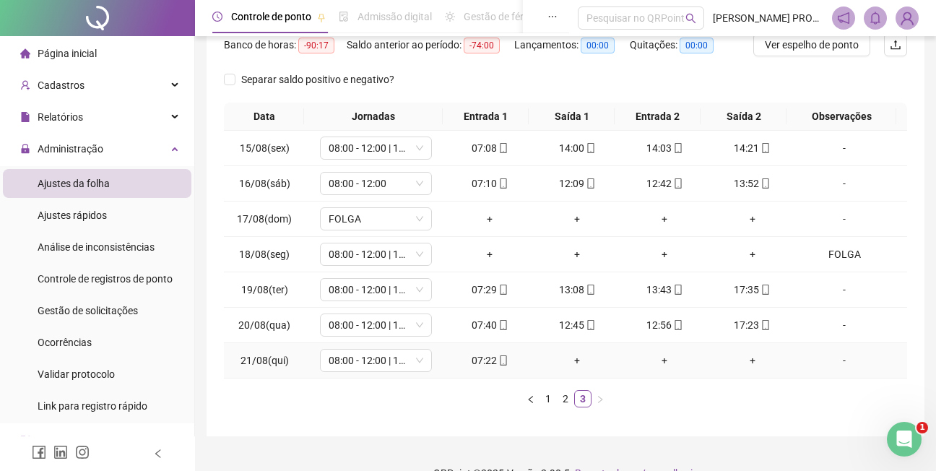
scroll to position [0, 0]
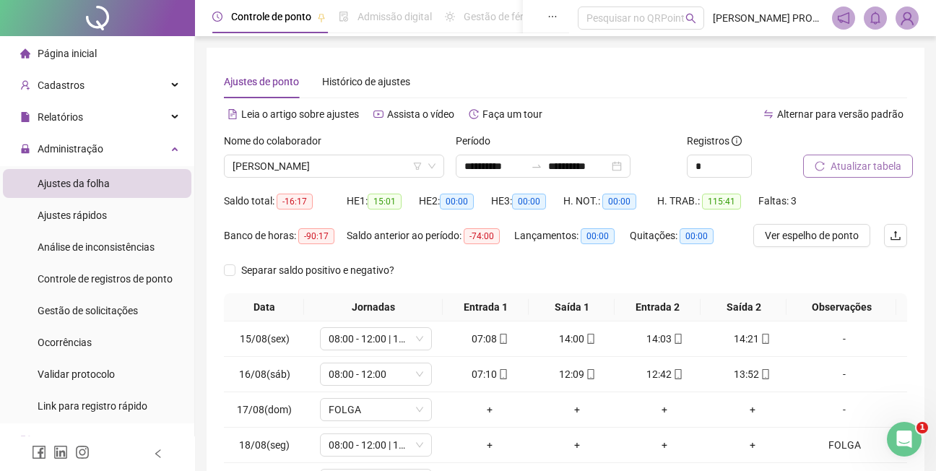
click at [739, 164] on span "Atualizar tabela" at bounding box center [865, 166] width 71 height 16
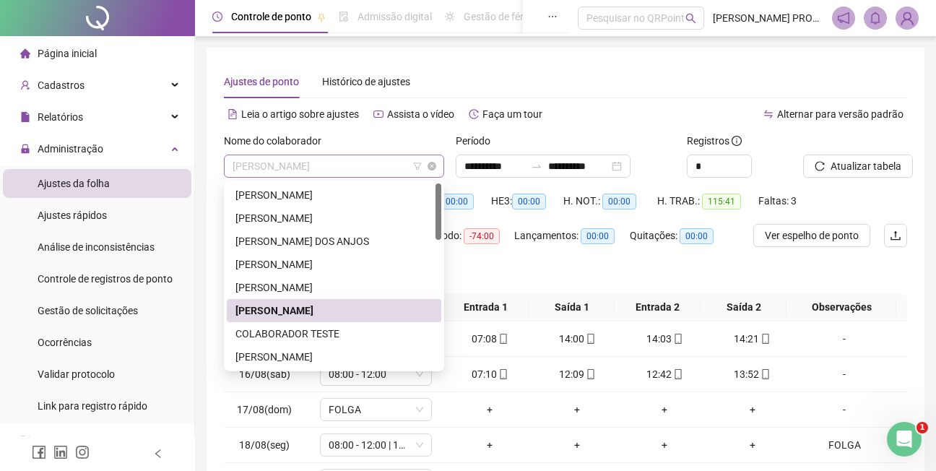
click at [404, 164] on span "[PERSON_NAME]" at bounding box center [333, 166] width 203 height 22
click at [290, 356] on div "[PERSON_NAME]" at bounding box center [333, 357] width 197 height 16
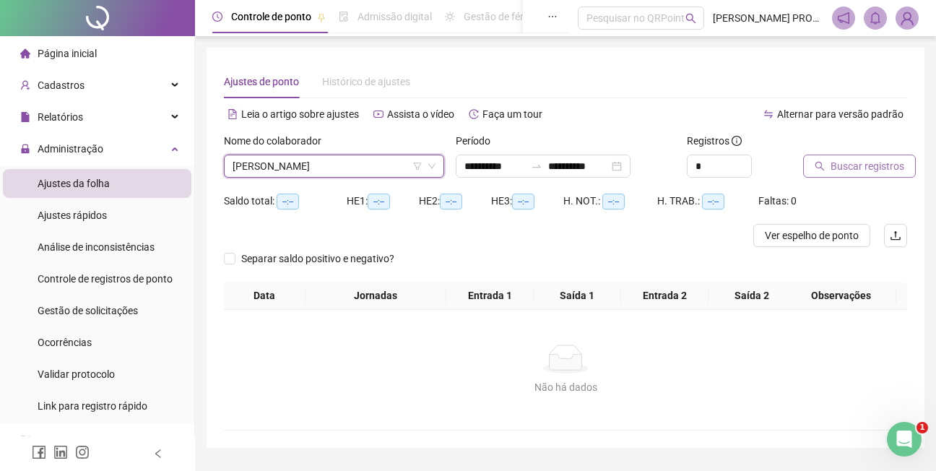
click at [739, 163] on span "Buscar registros" at bounding box center [867, 166] width 74 height 16
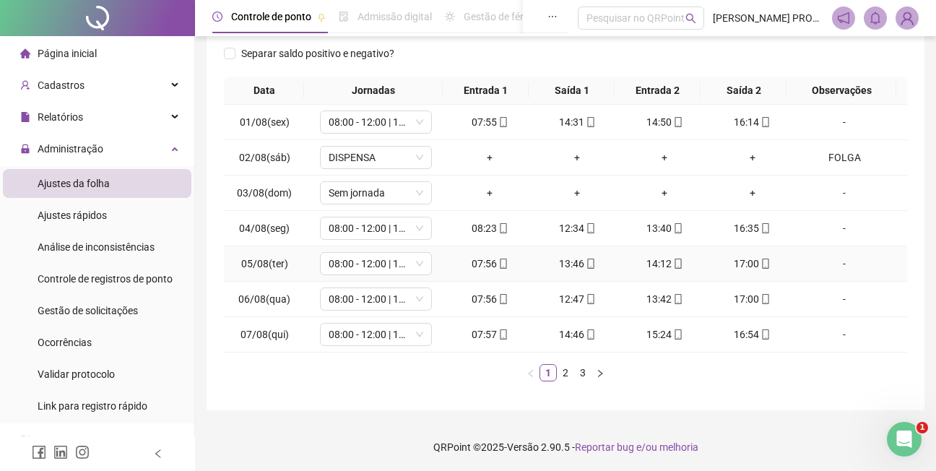
scroll to position [218, 0]
click at [565, 370] on link "2" at bounding box center [565, 371] width 16 height 16
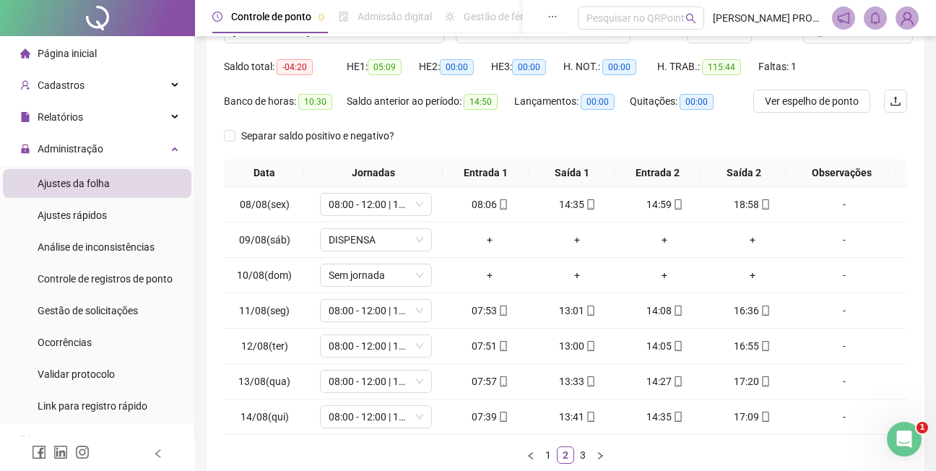
scroll to position [0, 0]
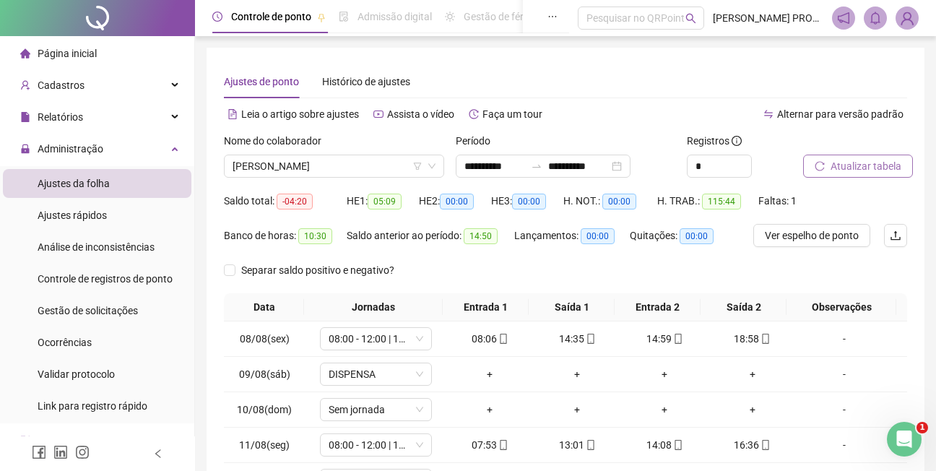
click at [739, 163] on span "Atualizar tabela" at bounding box center [865, 166] width 71 height 16
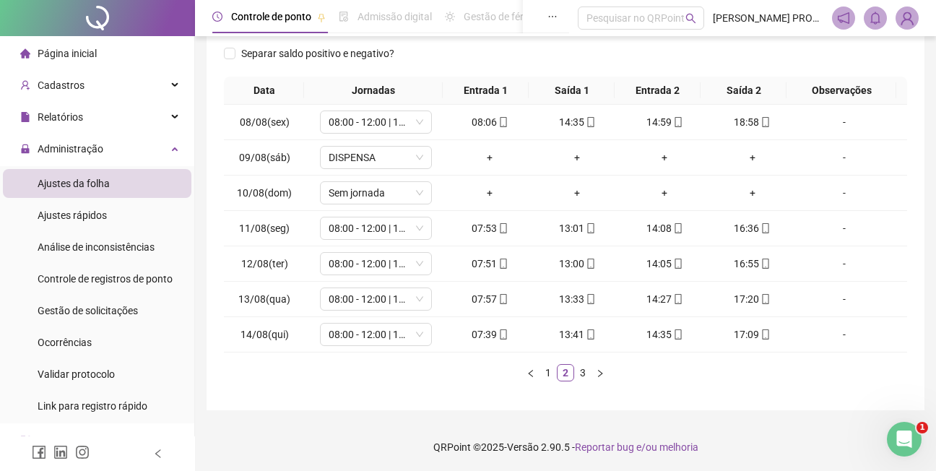
scroll to position [218, 0]
click at [585, 372] on link "3" at bounding box center [583, 371] width 16 height 16
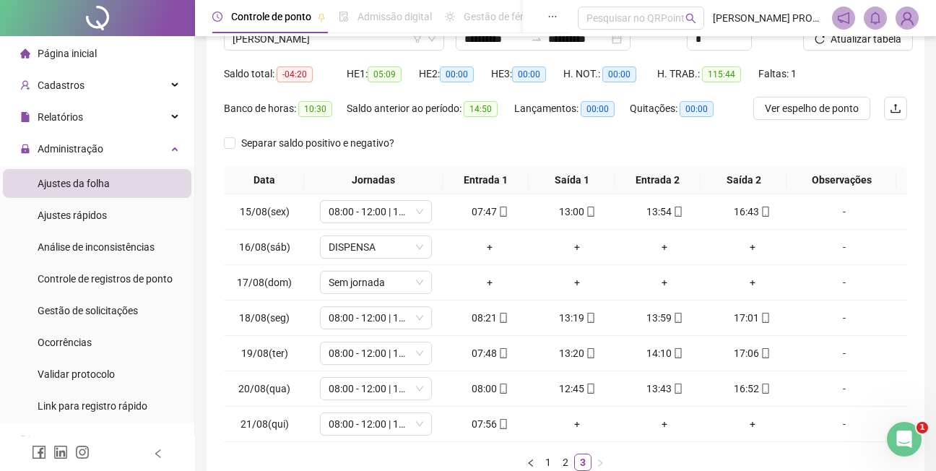
scroll to position [105, 0]
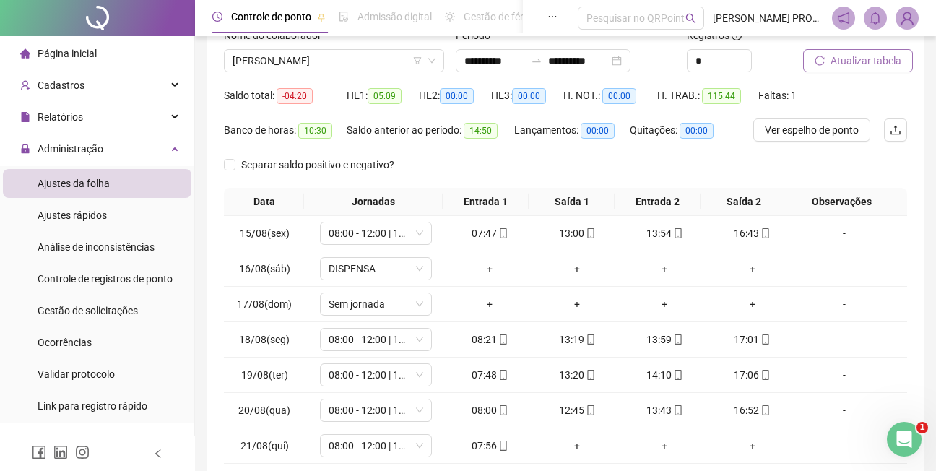
click at [739, 59] on span "Atualizar tabela" at bounding box center [865, 61] width 71 height 16
